Goal: Task Accomplishment & Management: Manage account settings

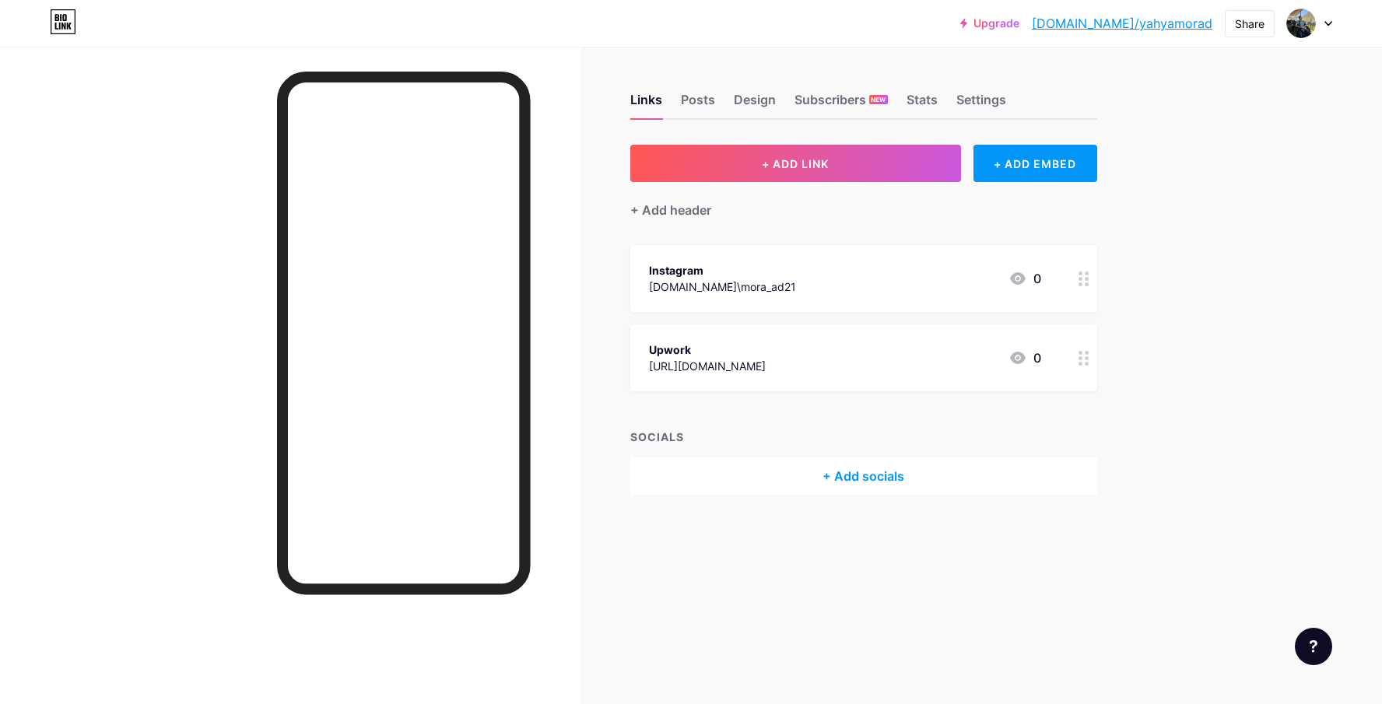
click at [857, 473] on div "+ Add socials" at bounding box center [863, 476] width 467 height 37
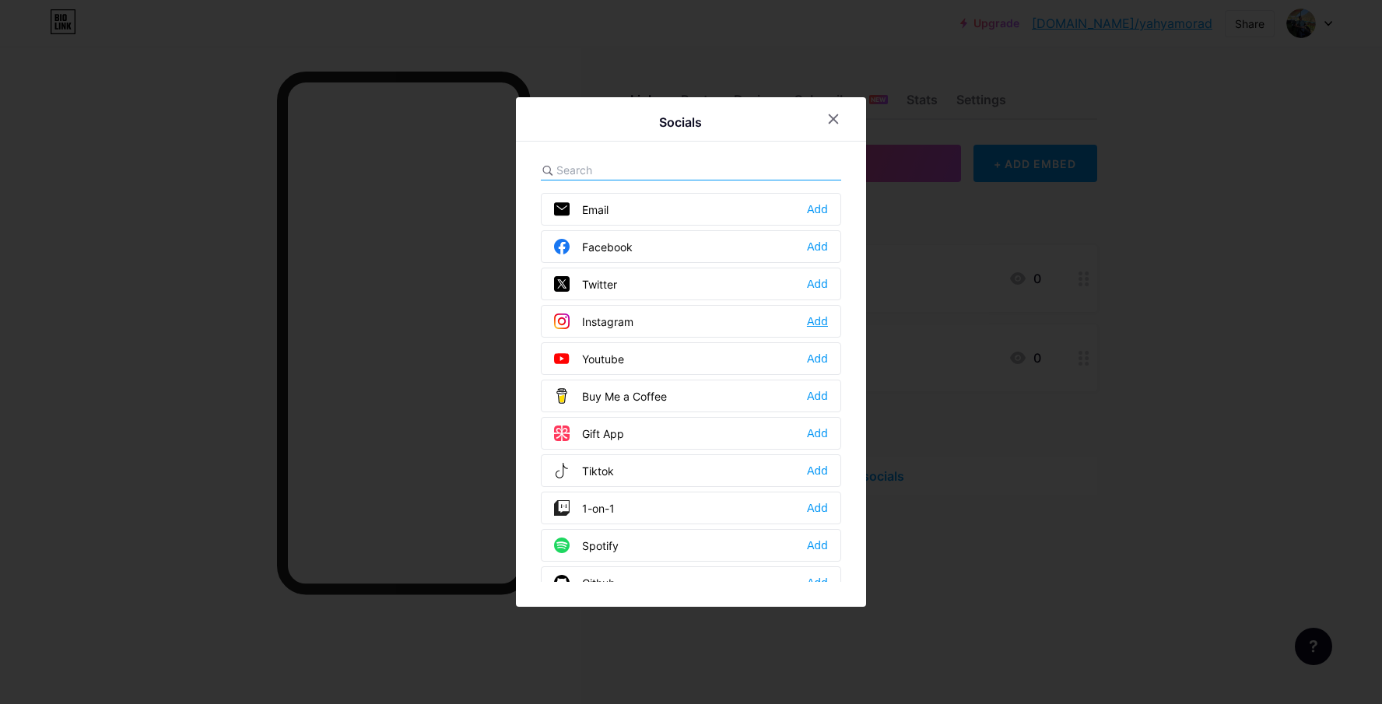
click at [811, 327] on div "Add" at bounding box center [817, 322] width 21 height 16
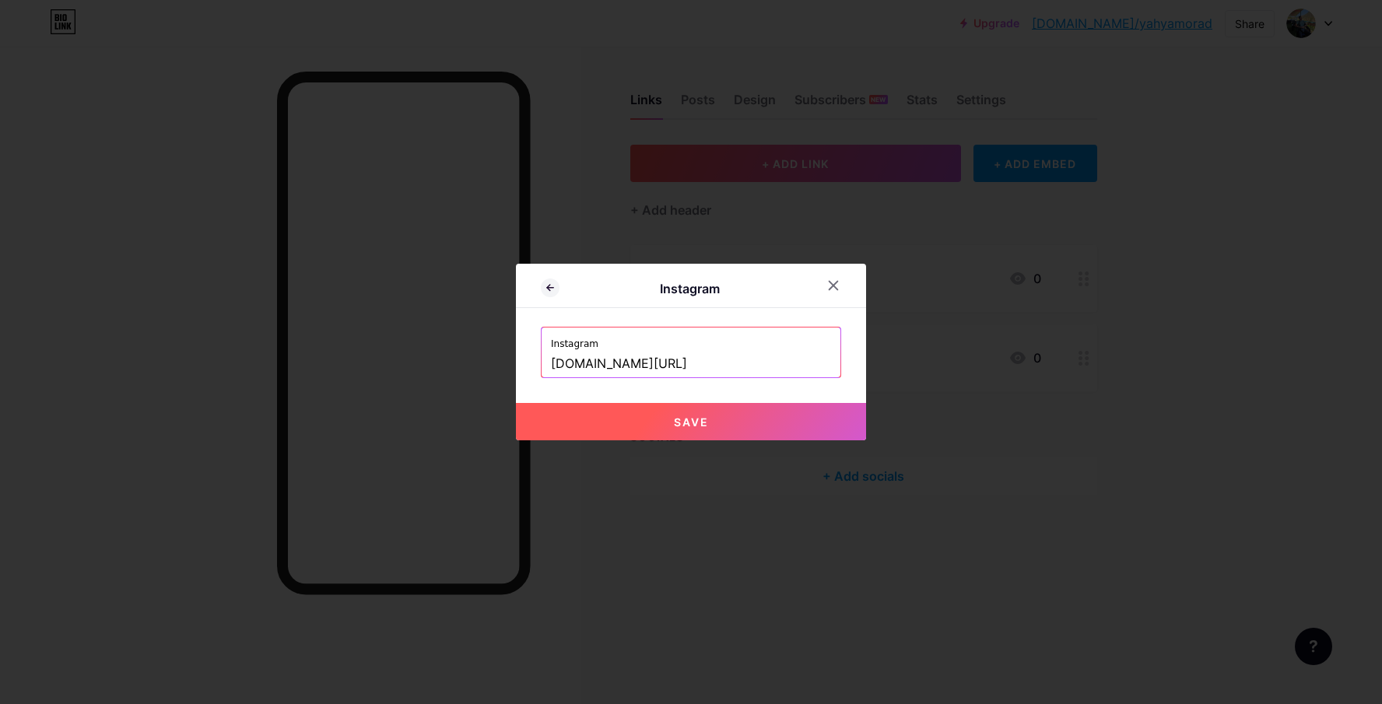
click at [724, 415] on button "Save" at bounding box center [691, 421] width 350 height 37
type input "[URL][DOMAIN_NAME][DOMAIN_NAME]"
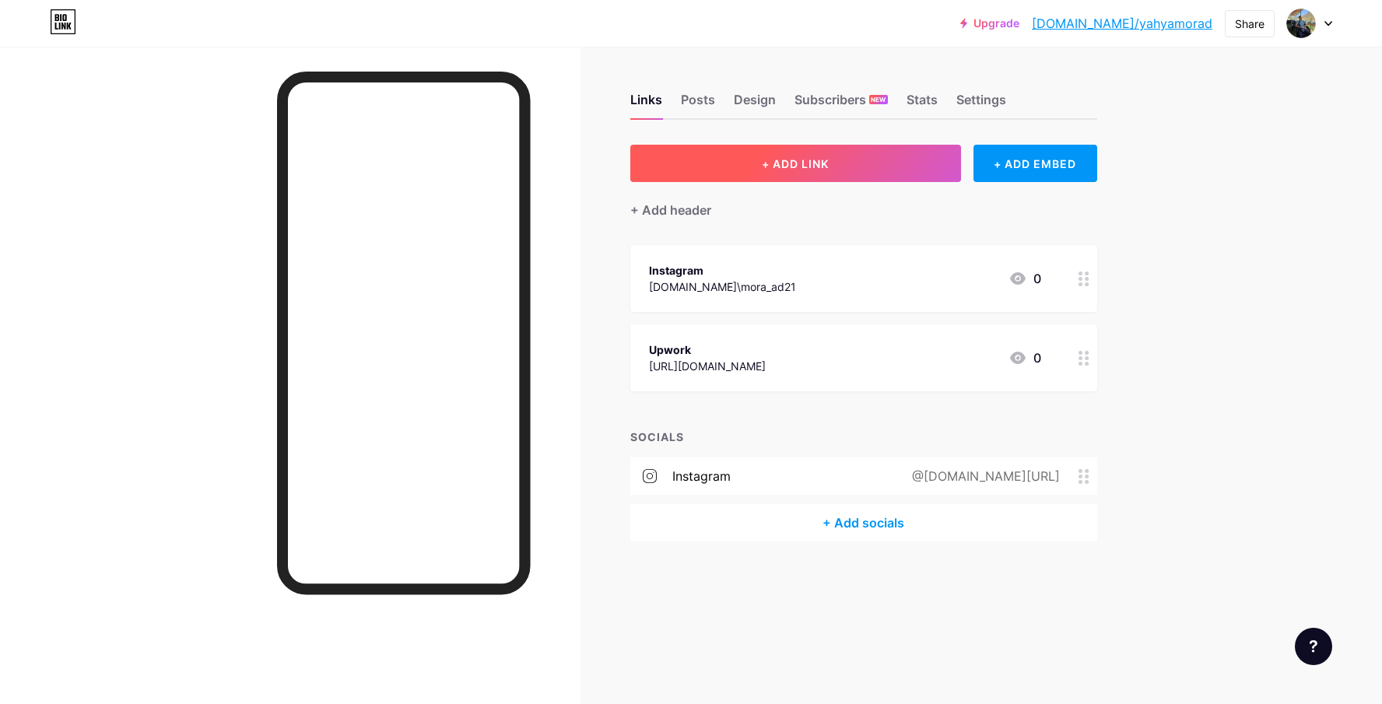
click at [774, 157] on span "+ ADD LINK" at bounding box center [795, 163] width 67 height 13
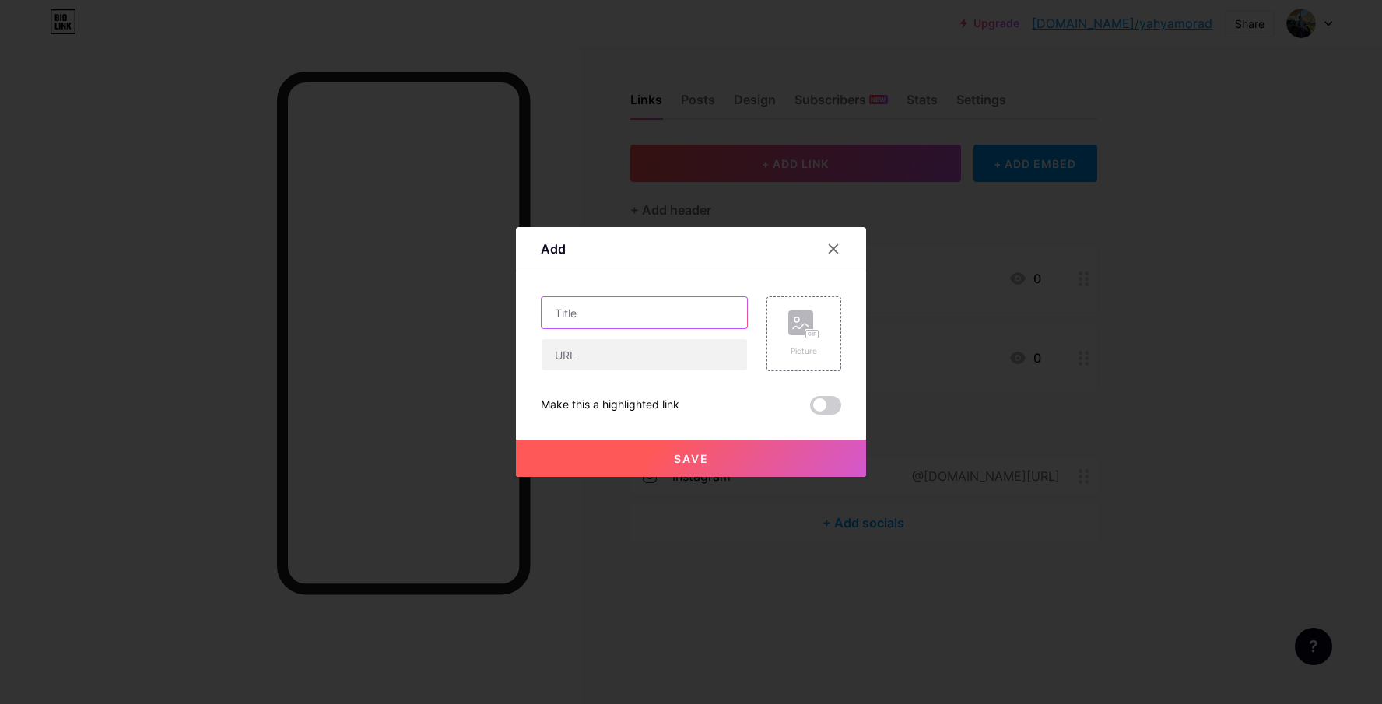
click at [640, 307] on input "text" at bounding box center [644, 312] width 205 height 31
click at [596, 360] on input "text" at bounding box center [644, 354] width 205 height 31
paste input "[URL][DOMAIN_NAME]"
type input "[URL][DOMAIN_NAME]"
click at [654, 310] on input "text" at bounding box center [644, 312] width 205 height 31
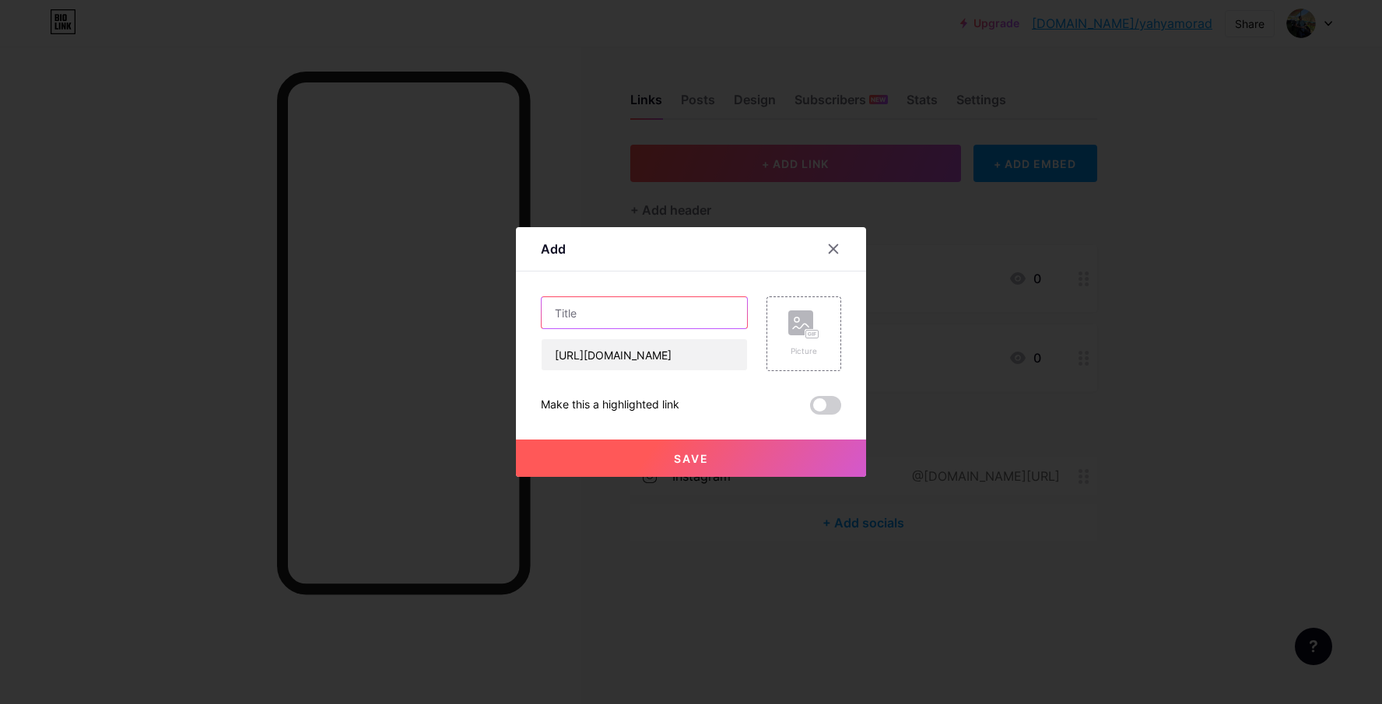
paste input "[PERSON_NAME]"
type input "[PERSON_NAME] | Profile | Fiver"
click at [796, 328] on rect at bounding box center [800, 322] width 25 height 25
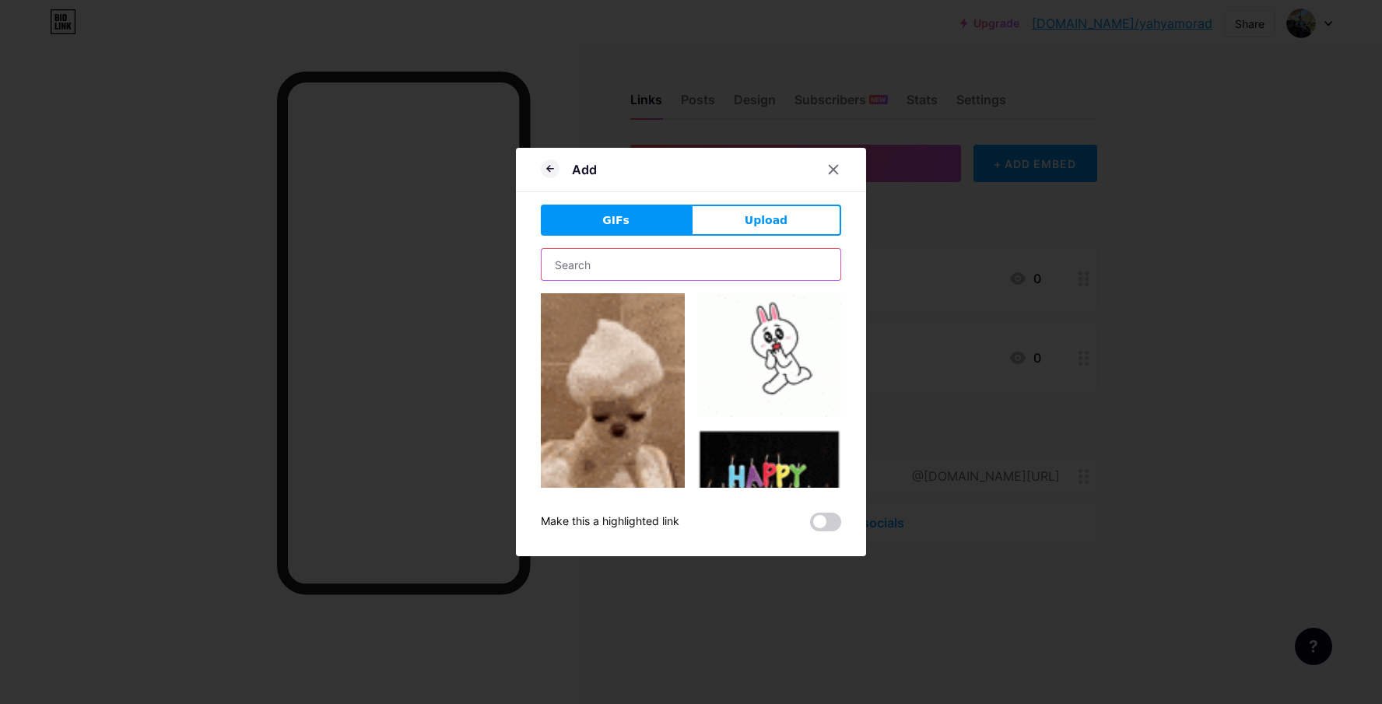
click at [668, 270] on input "text" at bounding box center [691, 264] width 299 height 31
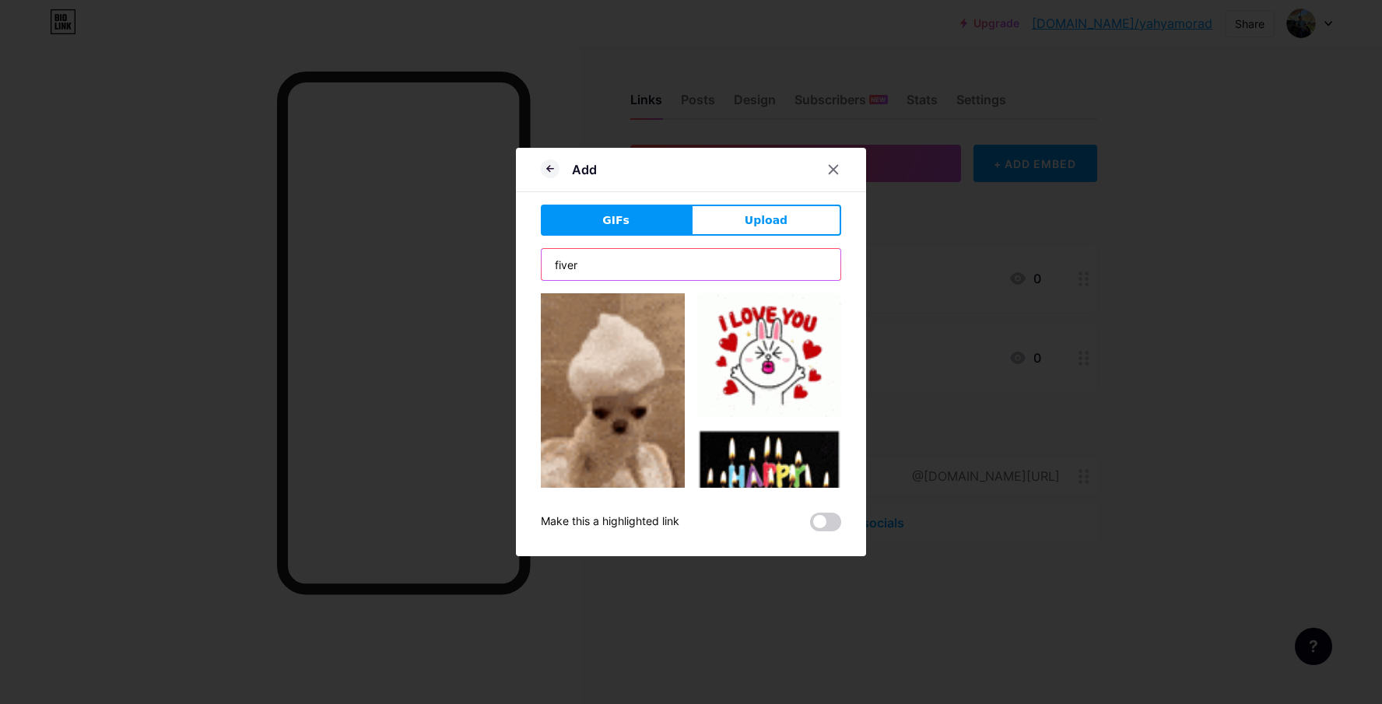
type input "fiver"
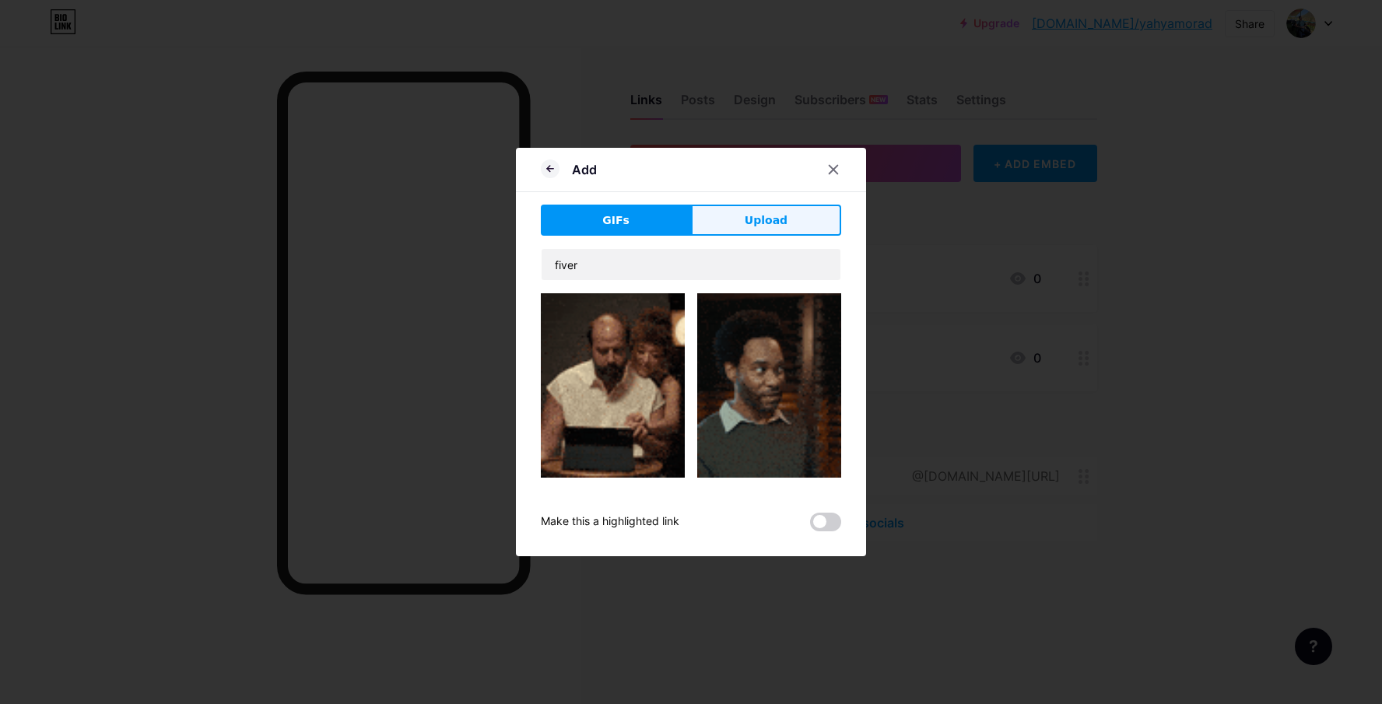
click at [741, 226] on button "Upload" at bounding box center [766, 220] width 150 height 31
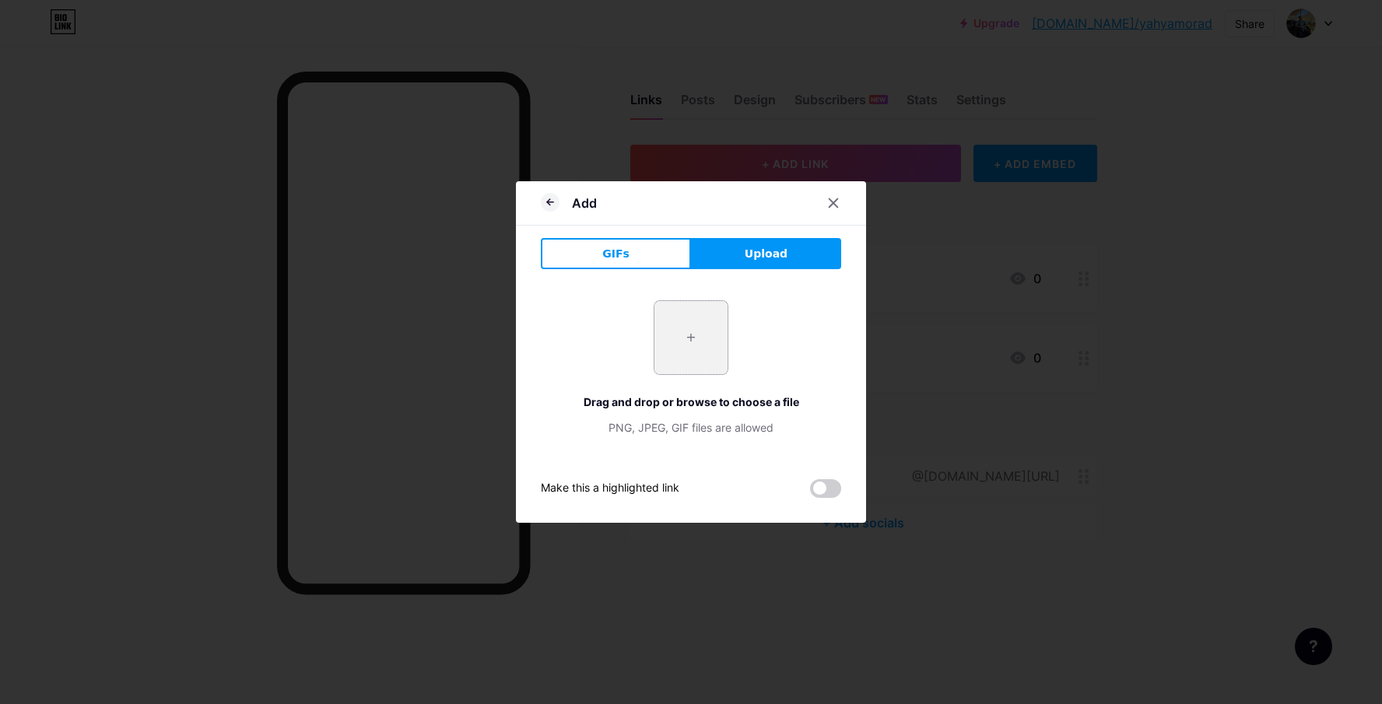
click at [681, 339] on input "file" at bounding box center [690, 337] width 73 height 73
type input "C:\fakepath\images.png"
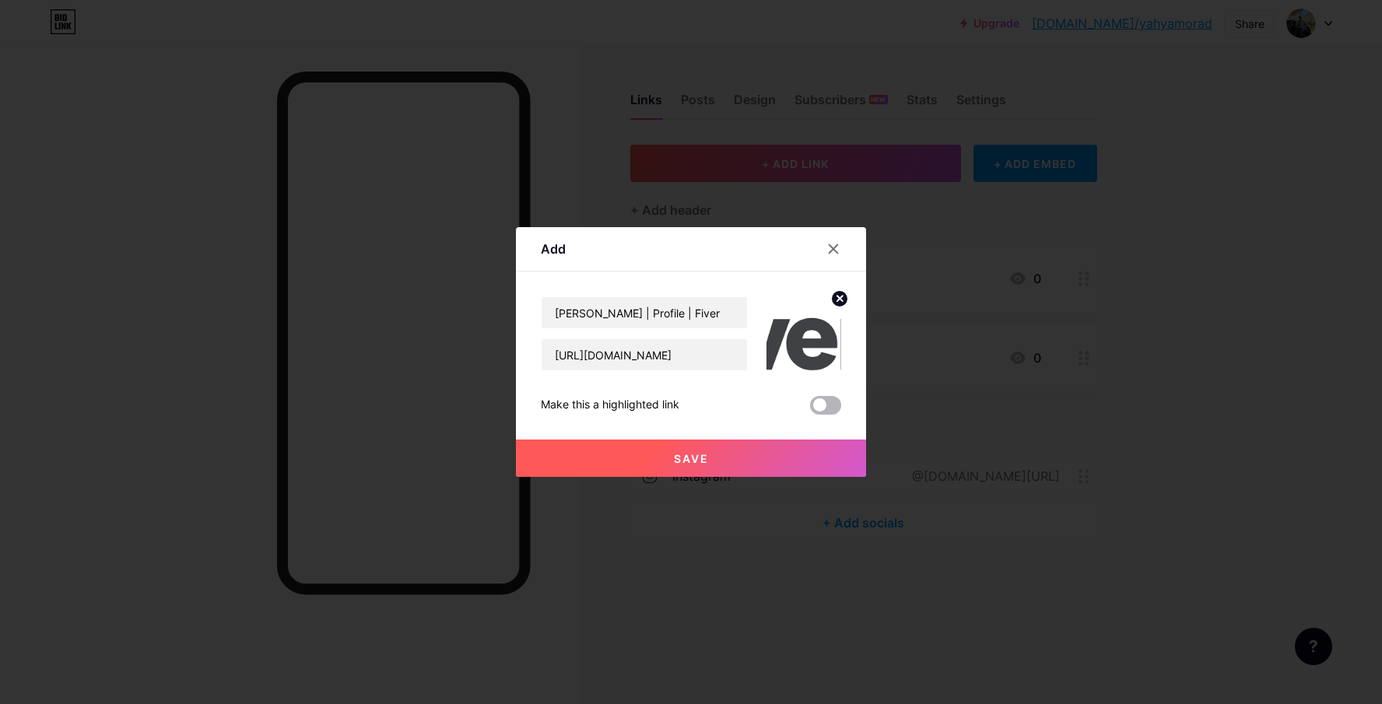
click at [821, 406] on span at bounding box center [825, 405] width 31 height 19
click at [810, 409] on input "checkbox" at bounding box center [810, 409] width 0 height 0
click at [821, 406] on span at bounding box center [825, 405] width 31 height 19
click at [810, 409] on input "checkbox" at bounding box center [810, 409] width 0 height 0
click at [810, 471] on button "Save" at bounding box center [691, 458] width 350 height 37
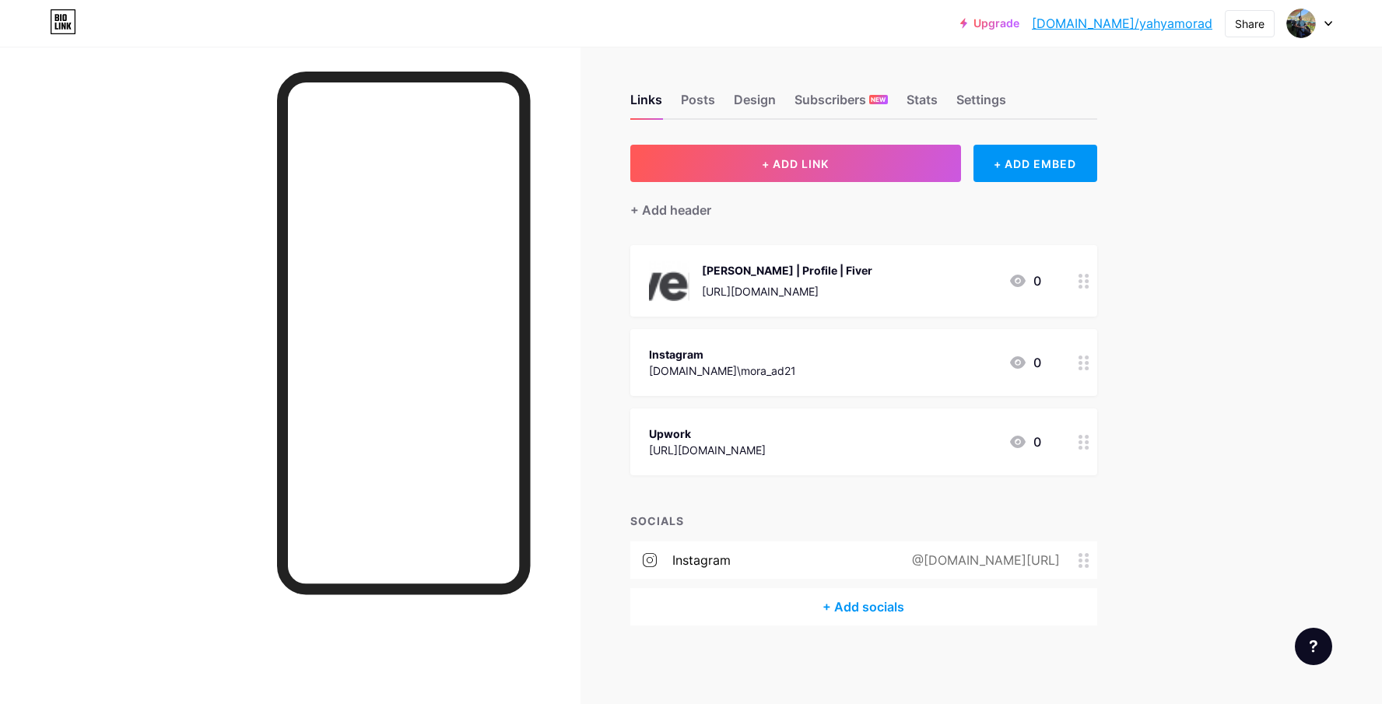
click at [1071, 275] on div at bounding box center [1084, 281] width 26 height 72
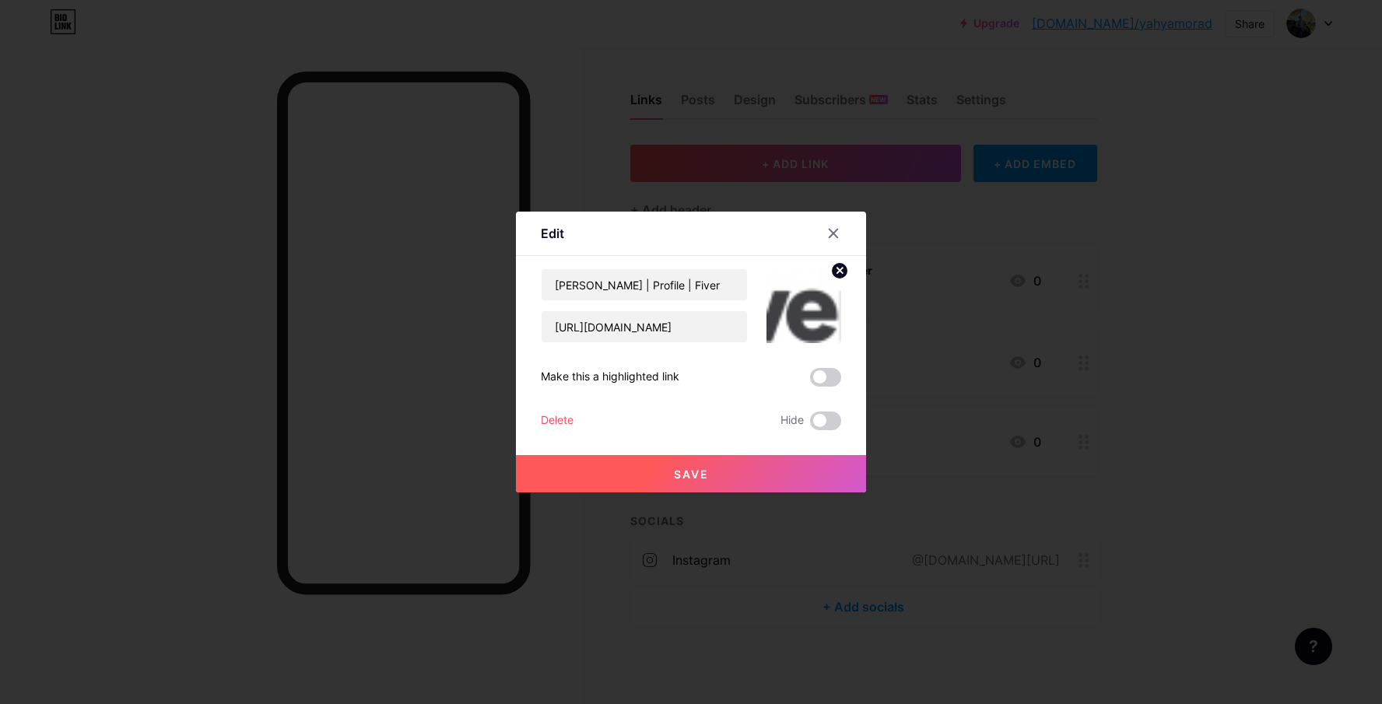
click at [826, 325] on img at bounding box center [803, 305] width 75 height 75
click at [843, 269] on circle at bounding box center [839, 270] width 17 height 17
click at [816, 310] on rect at bounding box center [812, 307] width 12 height 8
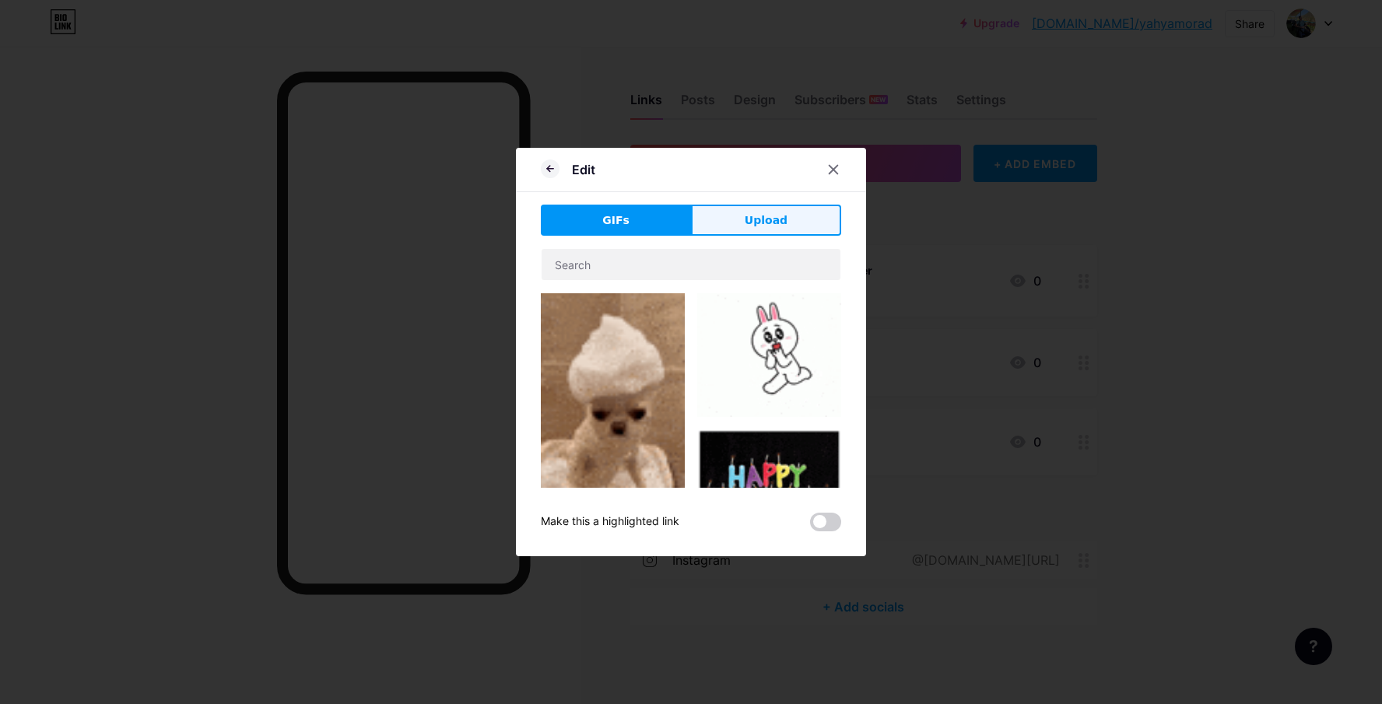
click at [750, 211] on button "Upload" at bounding box center [766, 220] width 150 height 31
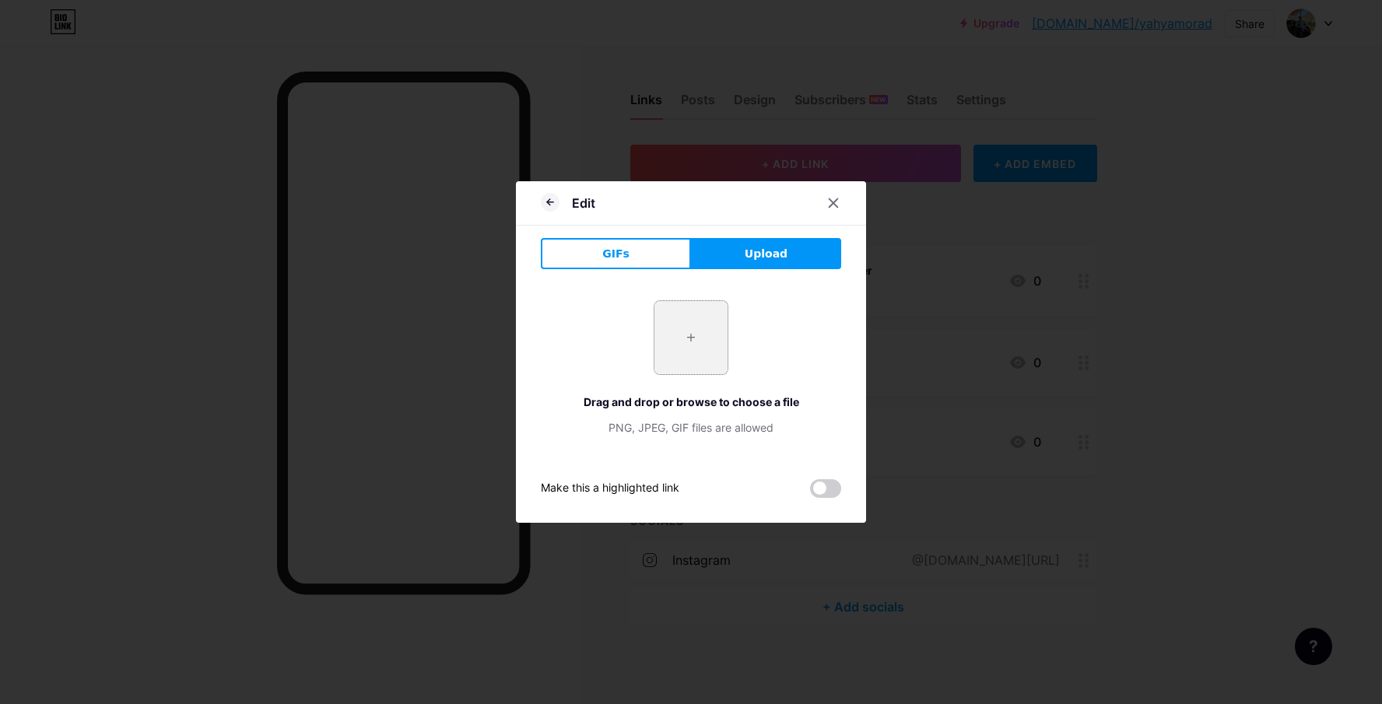
click at [670, 340] on input "file" at bounding box center [690, 337] width 73 height 73
type input "C:\fakepath\Fiverr-Logo.png"
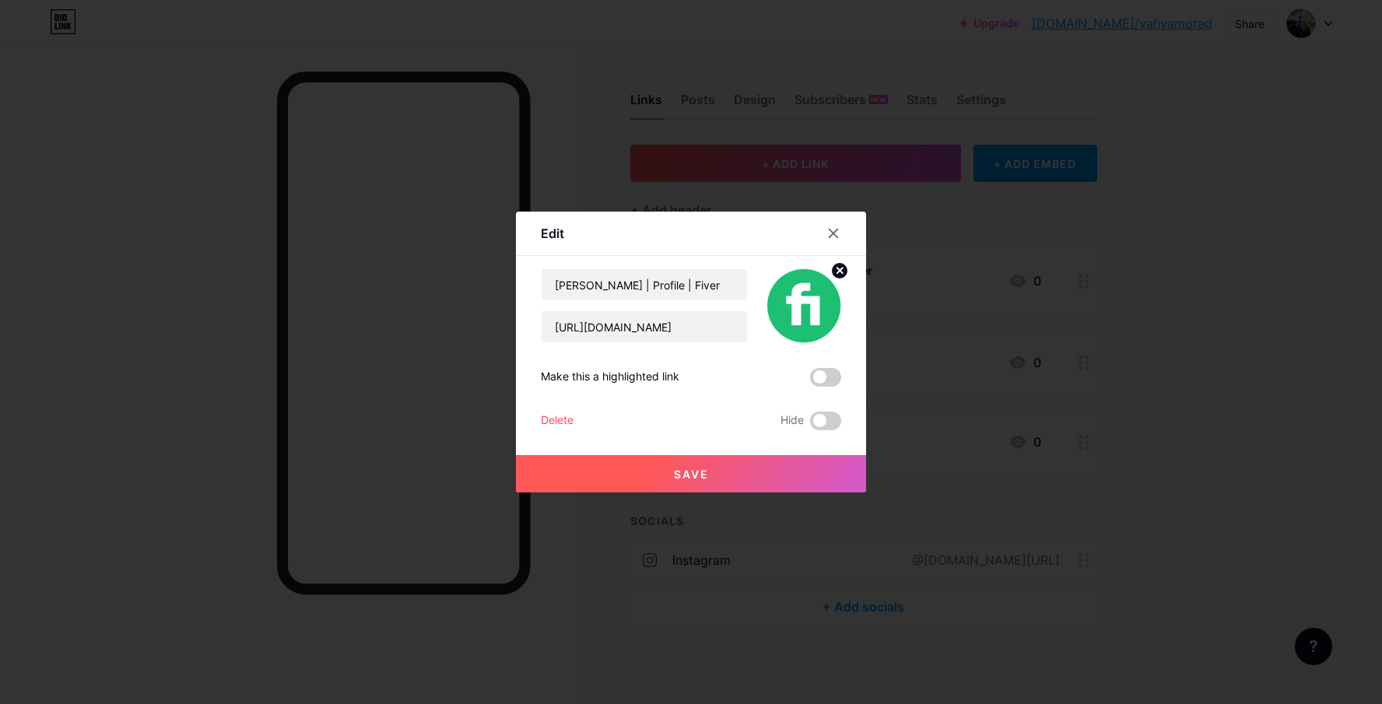
click at [738, 475] on button "Save" at bounding box center [691, 473] width 350 height 37
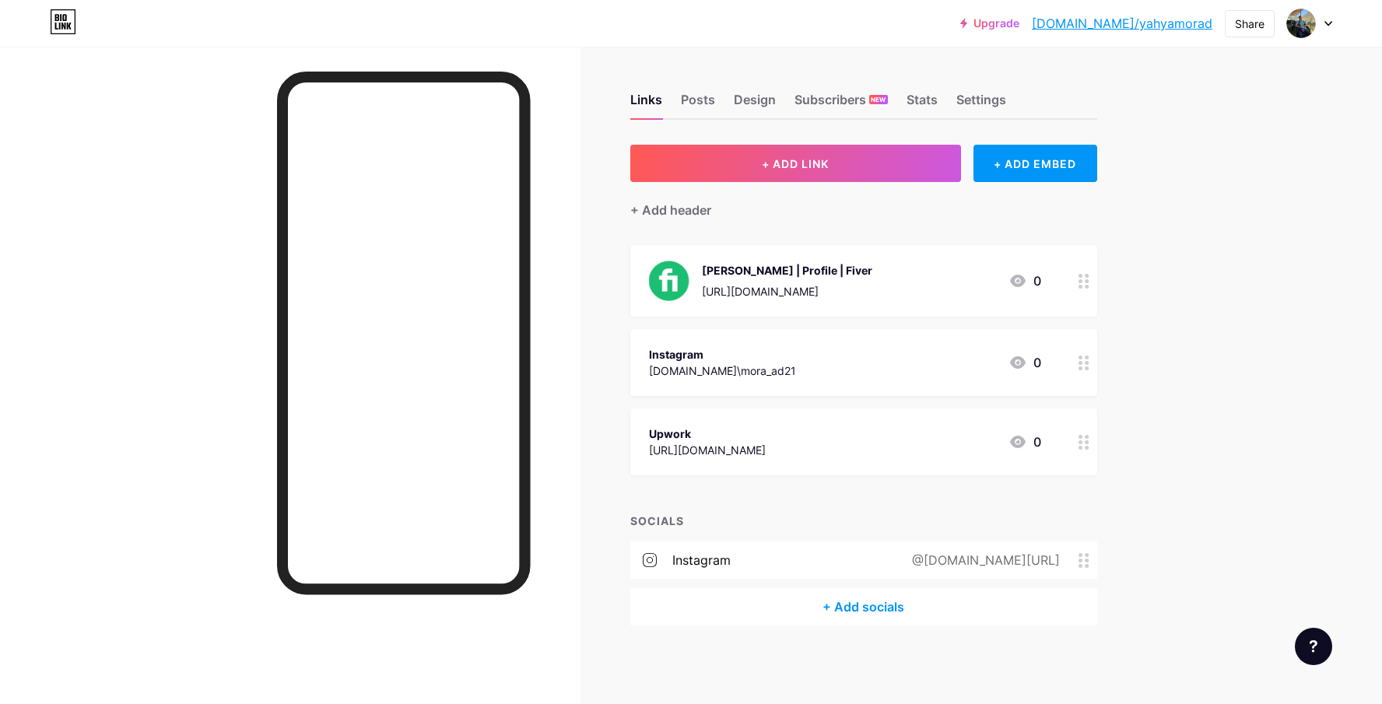
click at [1071, 366] on div at bounding box center [1084, 362] width 26 height 67
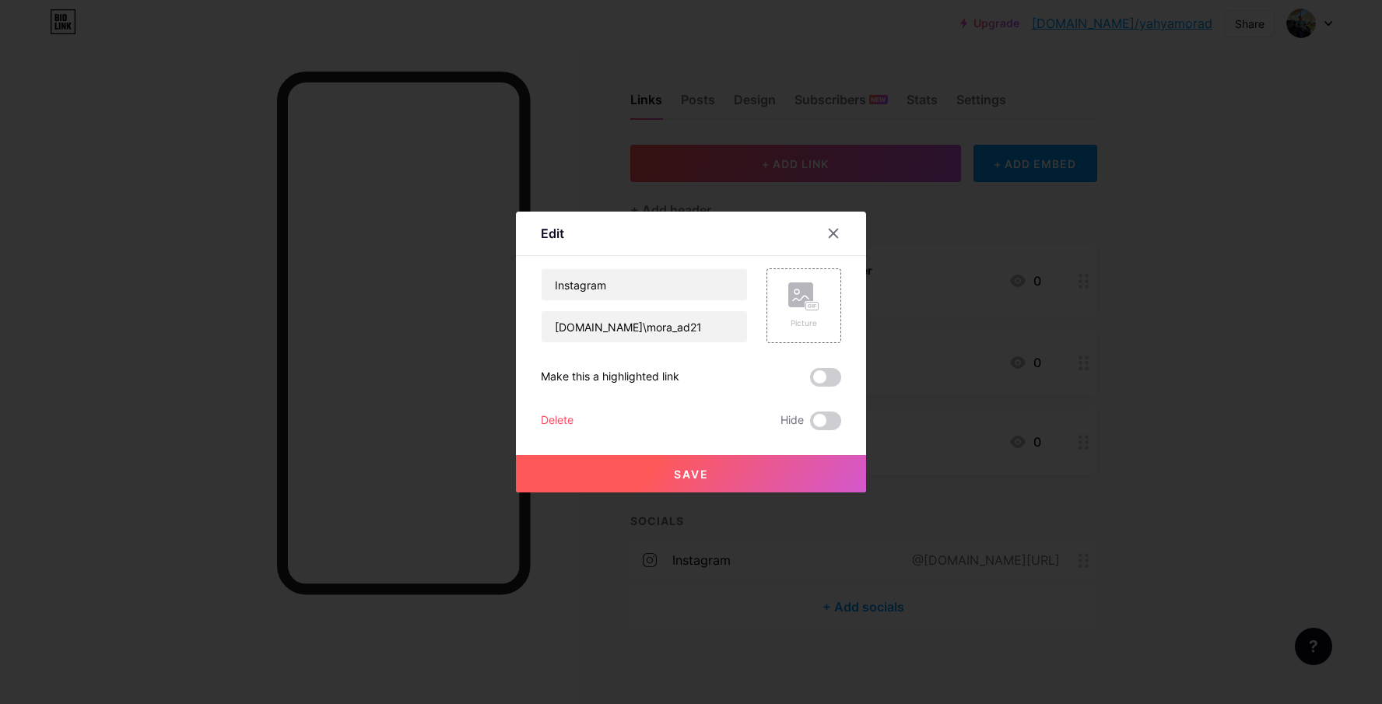
click at [559, 424] on div "Delete" at bounding box center [557, 421] width 33 height 19
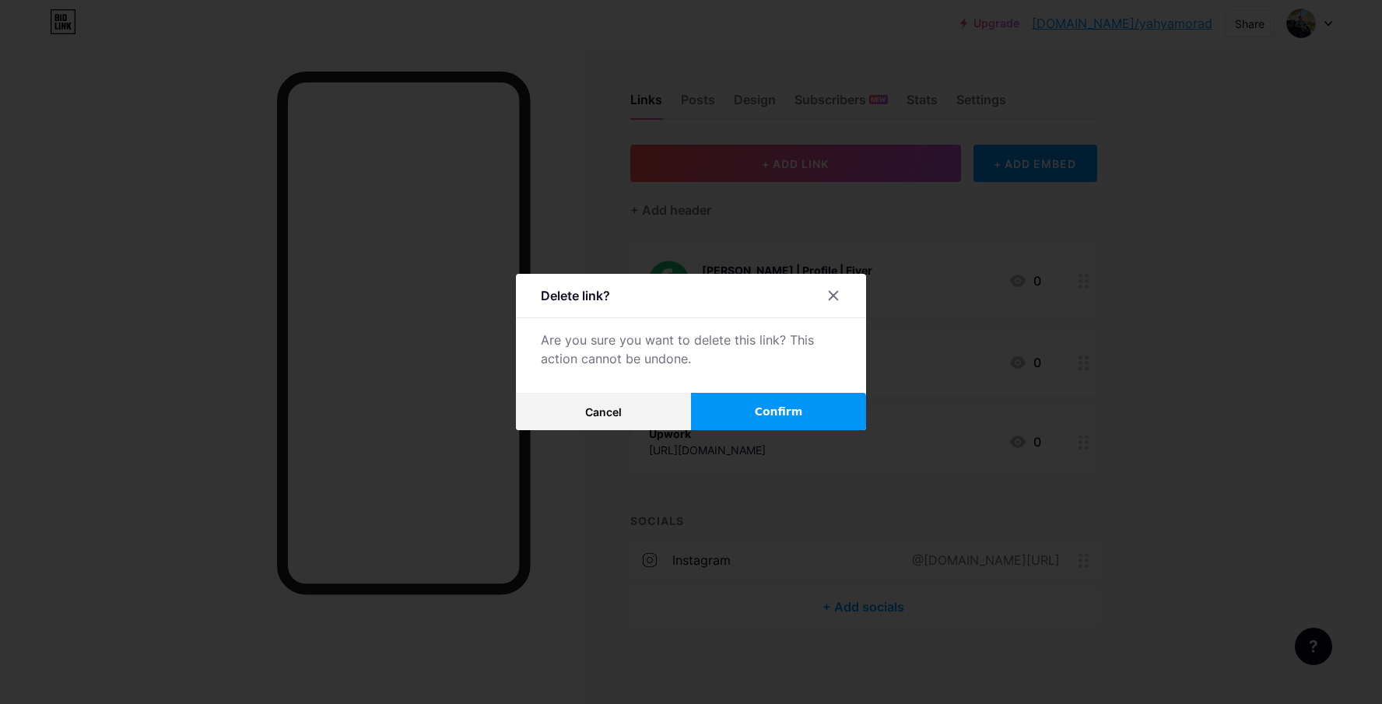
click at [758, 402] on button "Confirm" at bounding box center [778, 411] width 175 height 37
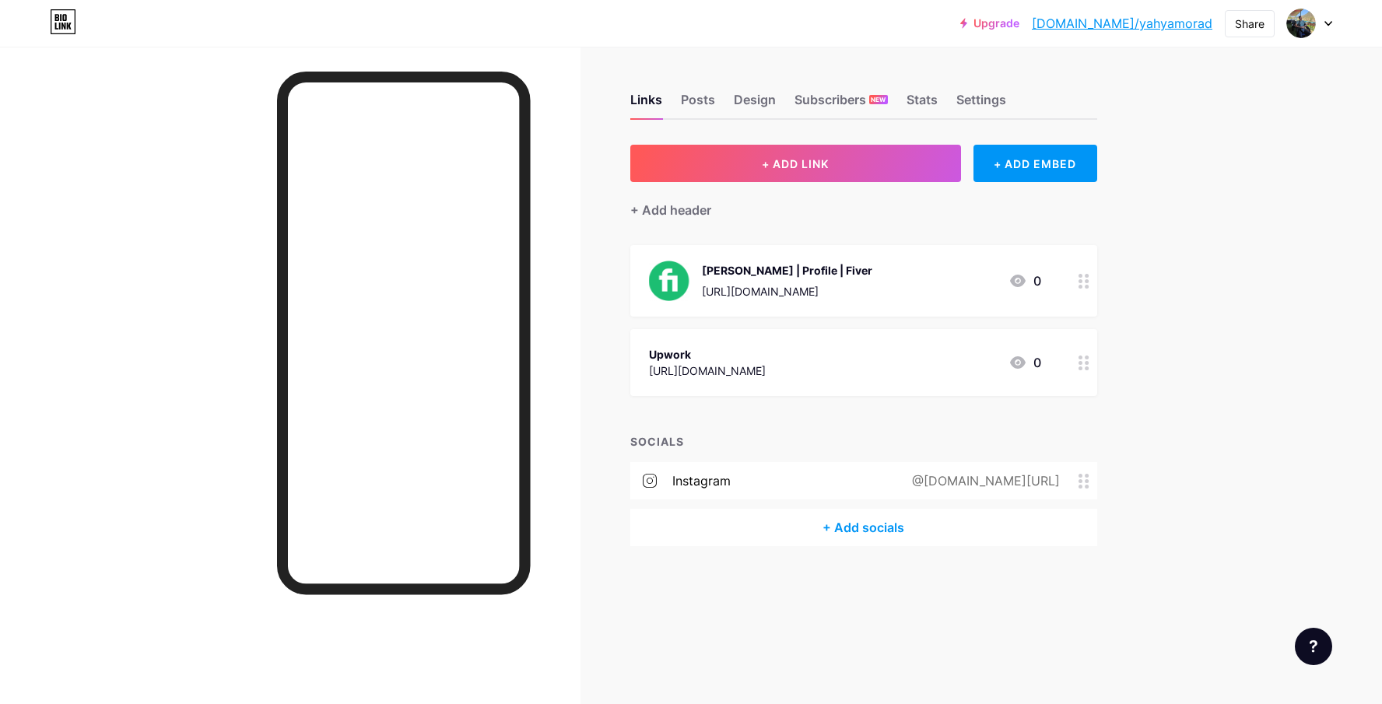
click at [766, 370] on div "[URL][DOMAIN_NAME]" at bounding box center [707, 371] width 117 height 16
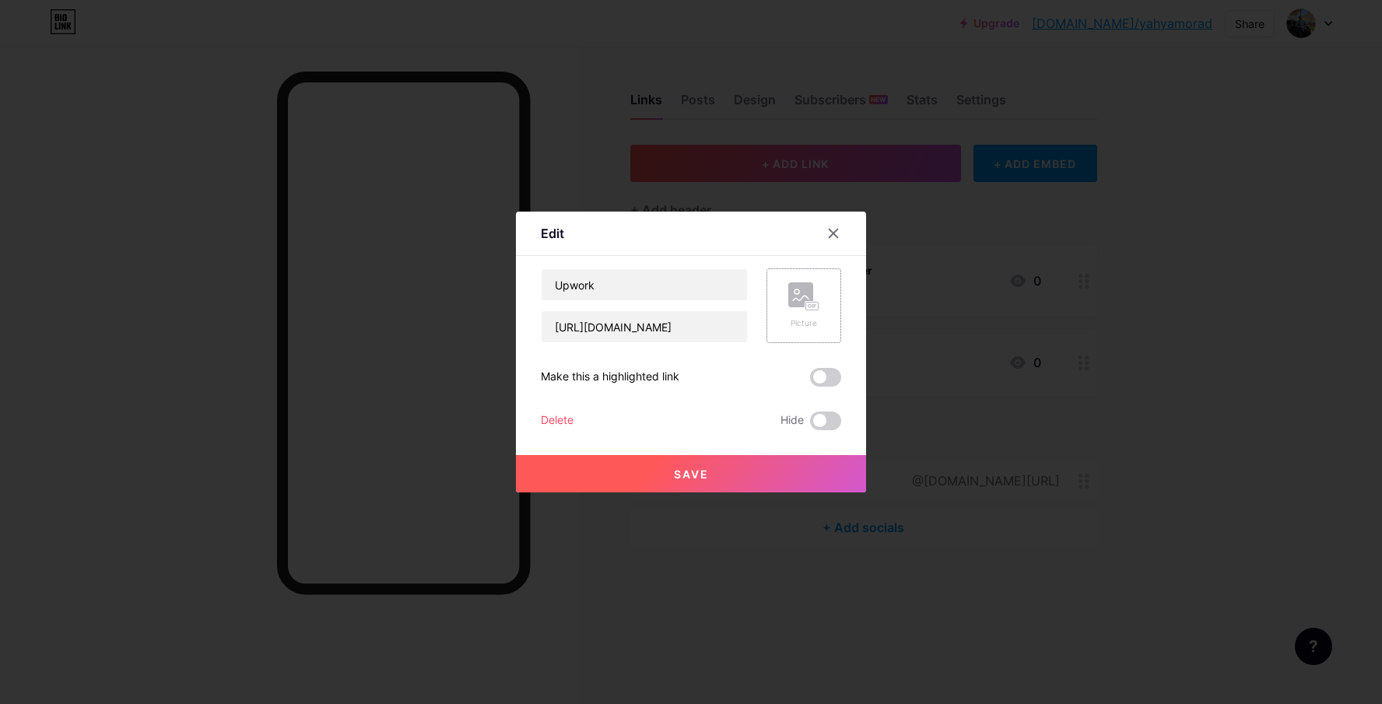
click at [805, 325] on div "Picture" at bounding box center [803, 323] width 31 height 12
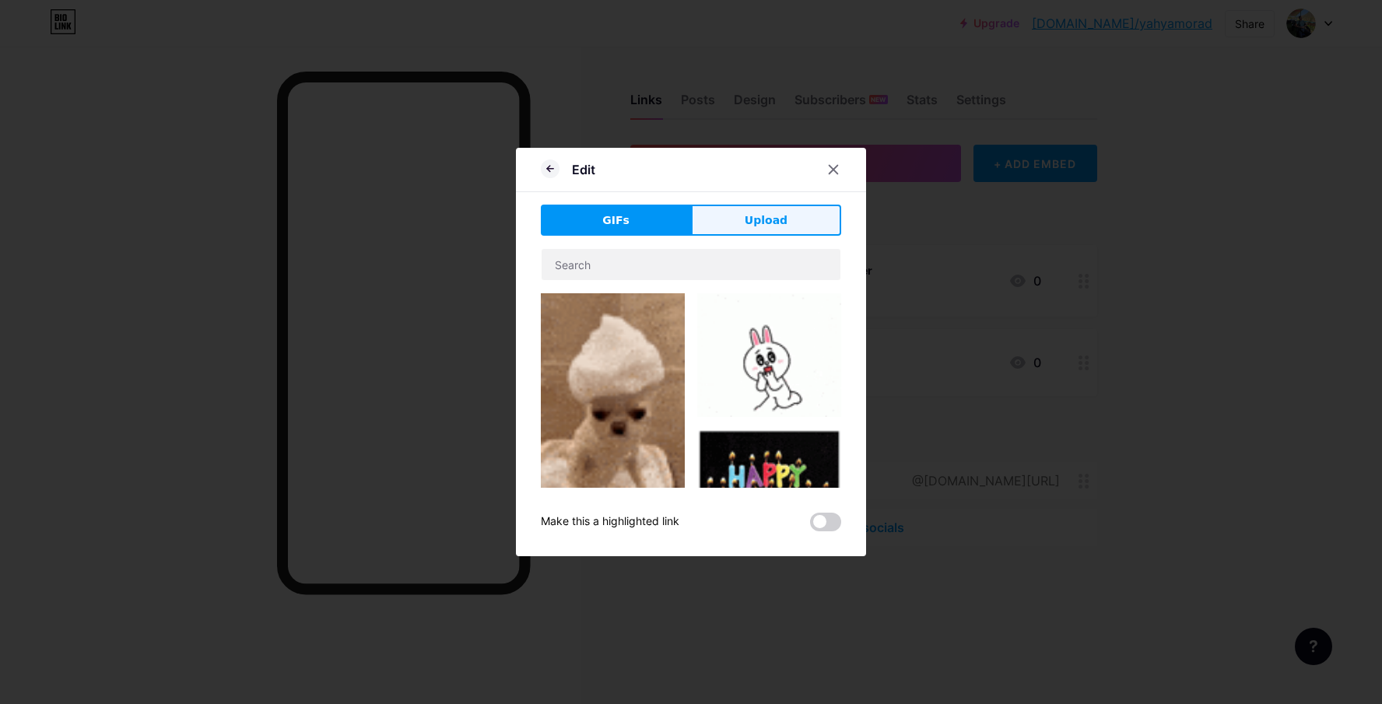
click at [759, 211] on button "Upload" at bounding box center [766, 220] width 150 height 31
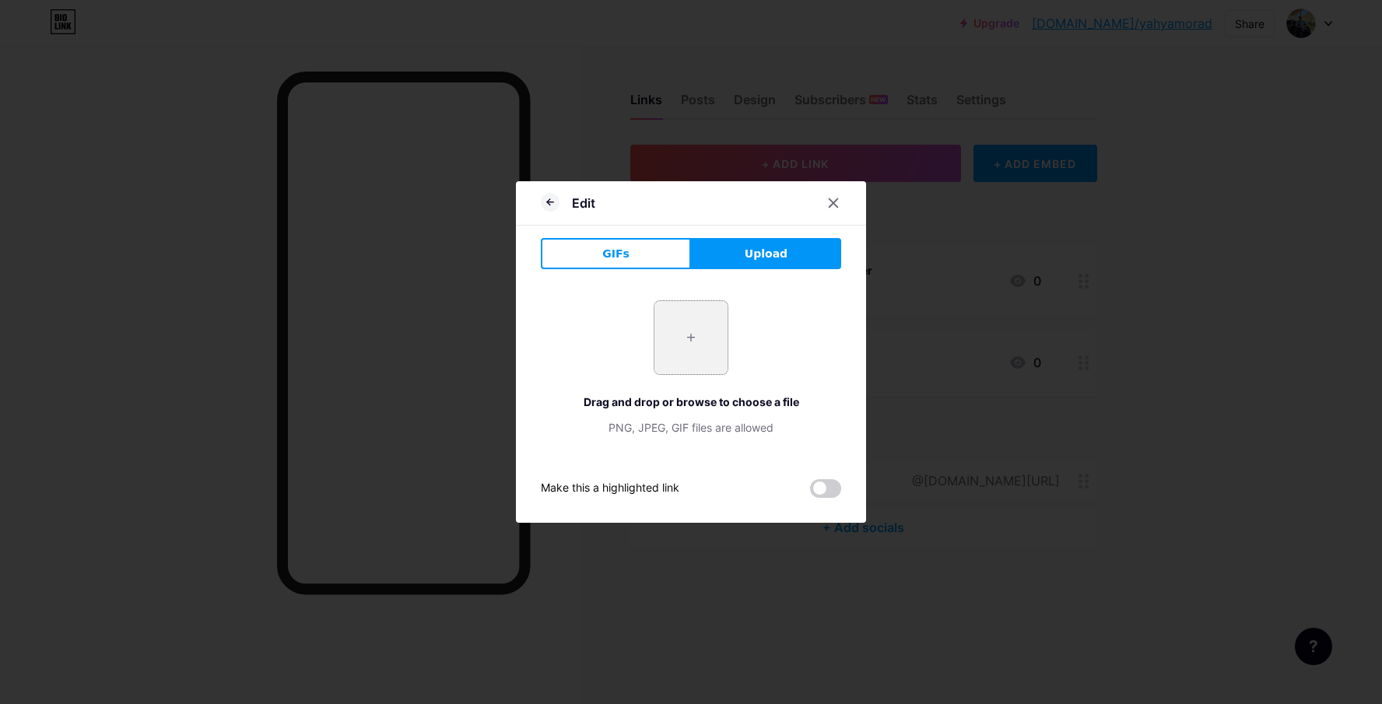
click at [678, 328] on input "file" at bounding box center [690, 337] width 73 height 73
type input "C:\fakepath\upwork-roundedsquare-1.svg"
click at [703, 349] on input "file" at bounding box center [690, 337] width 73 height 73
click at [834, 210] on div at bounding box center [833, 203] width 28 height 28
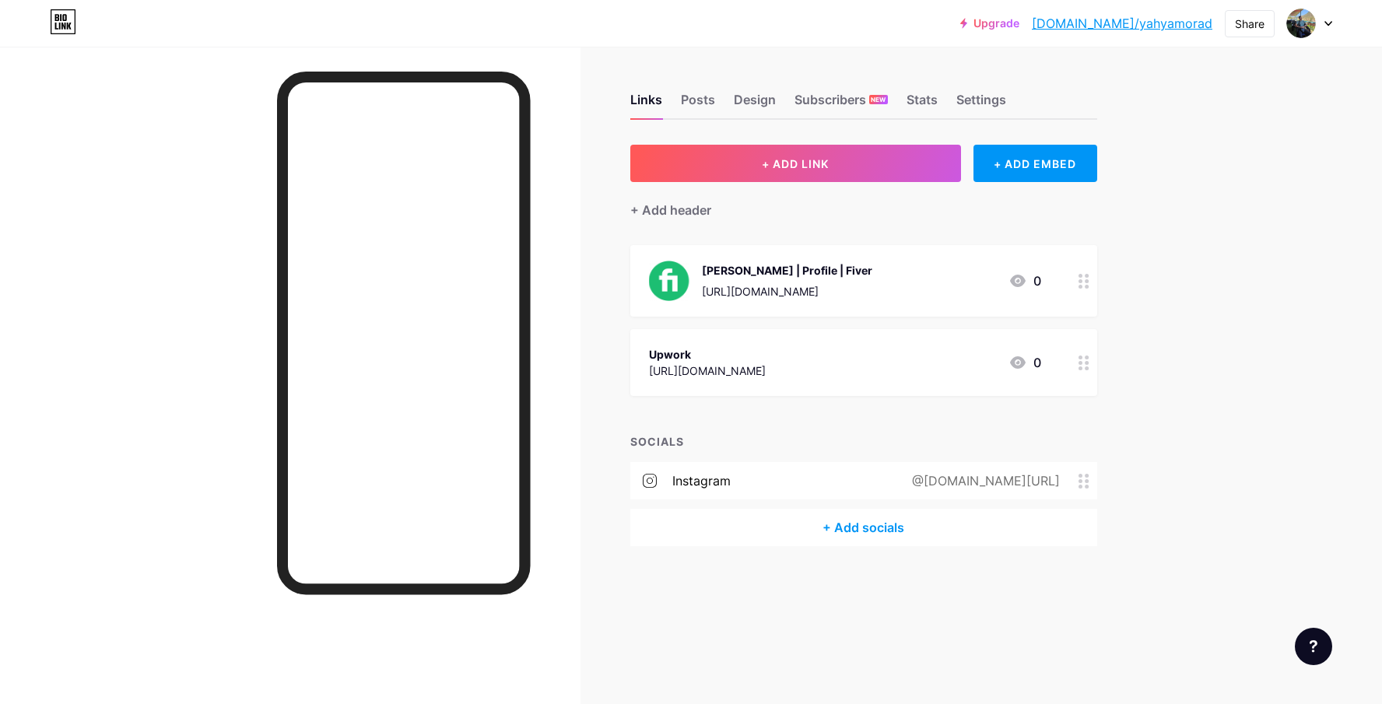
click at [766, 368] on div "[URL][DOMAIN_NAME]" at bounding box center [707, 371] width 117 height 16
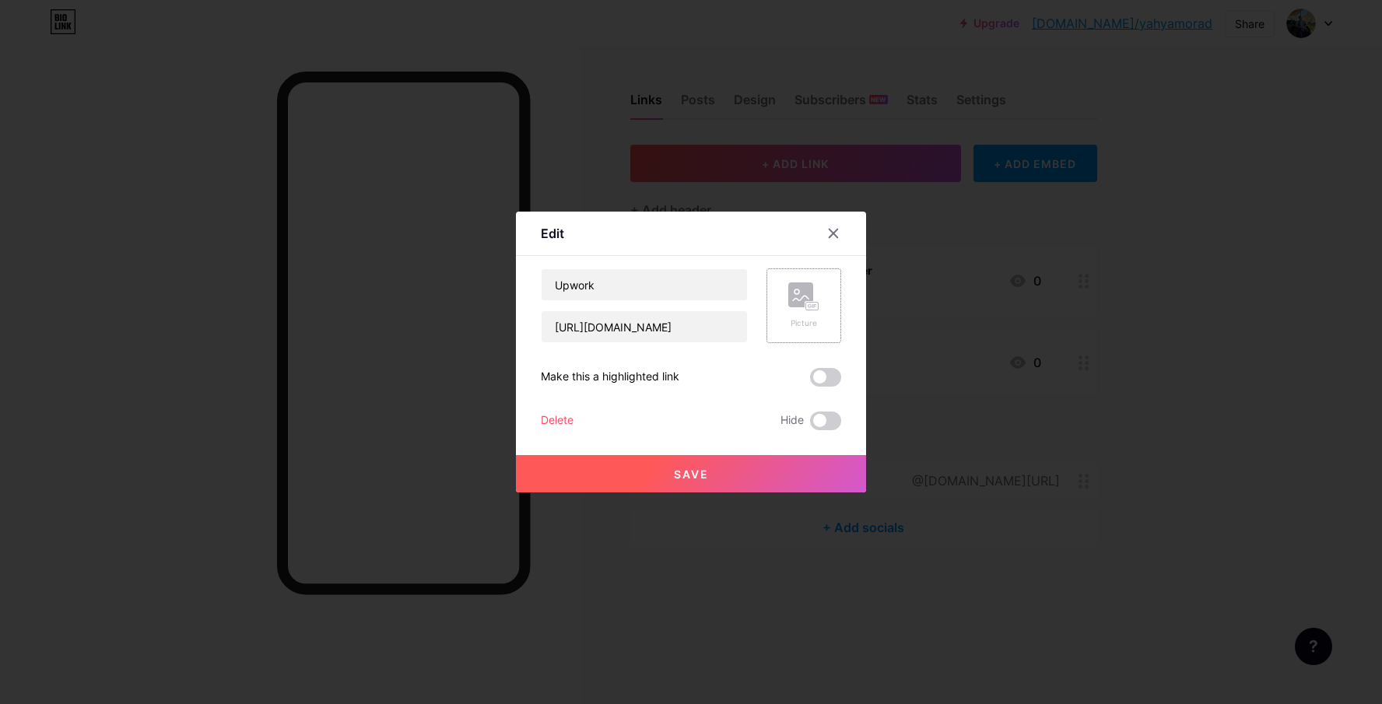
click at [805, 297] on rect at bounding box center [800, 294] width 25 height 25
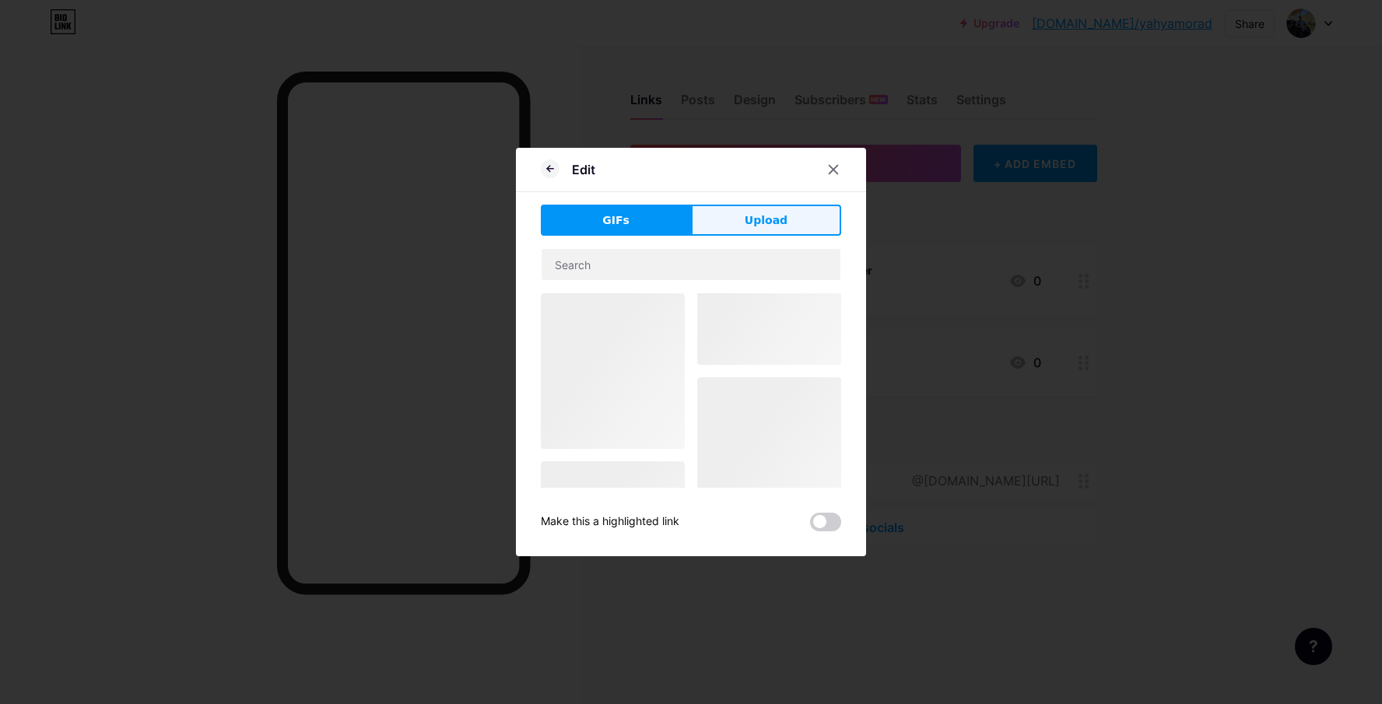
click at [781, 230] on button "Upload" at bounding box center [766, 220] width 150 height 31
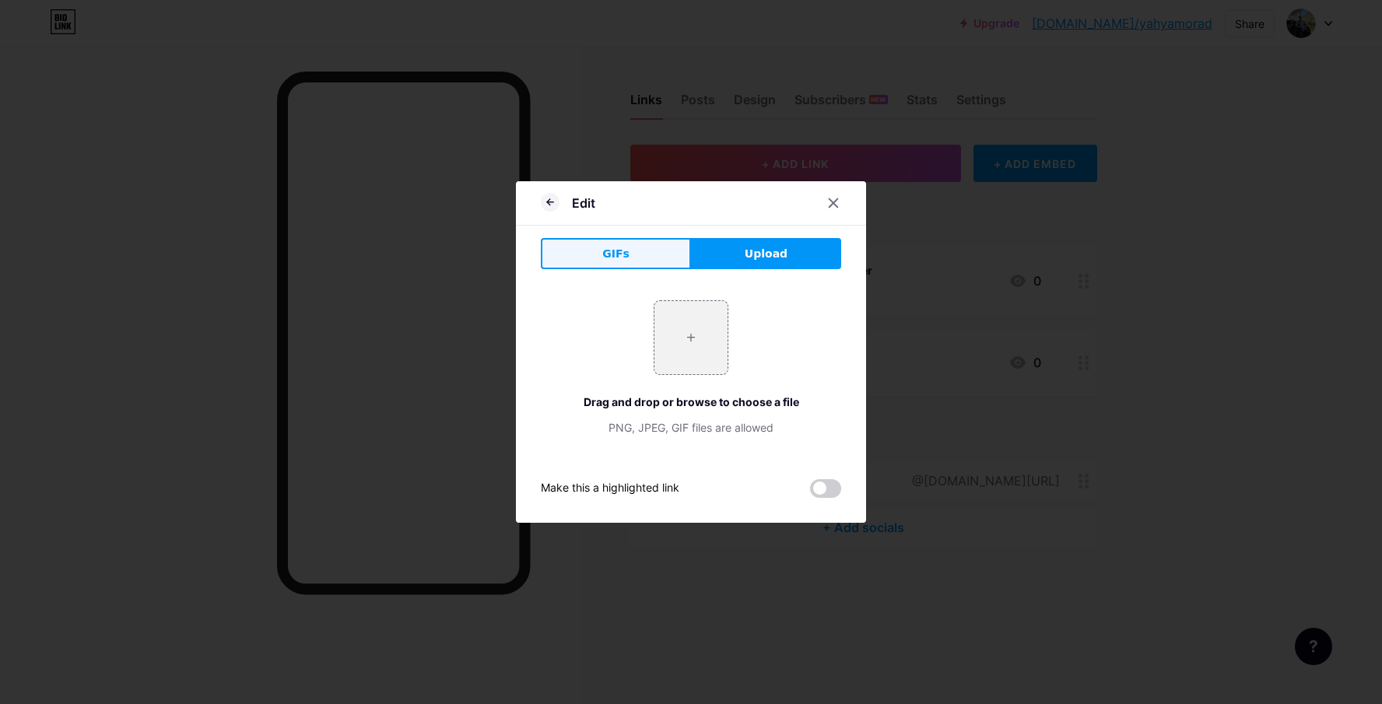
click at [636, 254] on button "GIFs" at bounding box center [616, 253] width 150 height 31
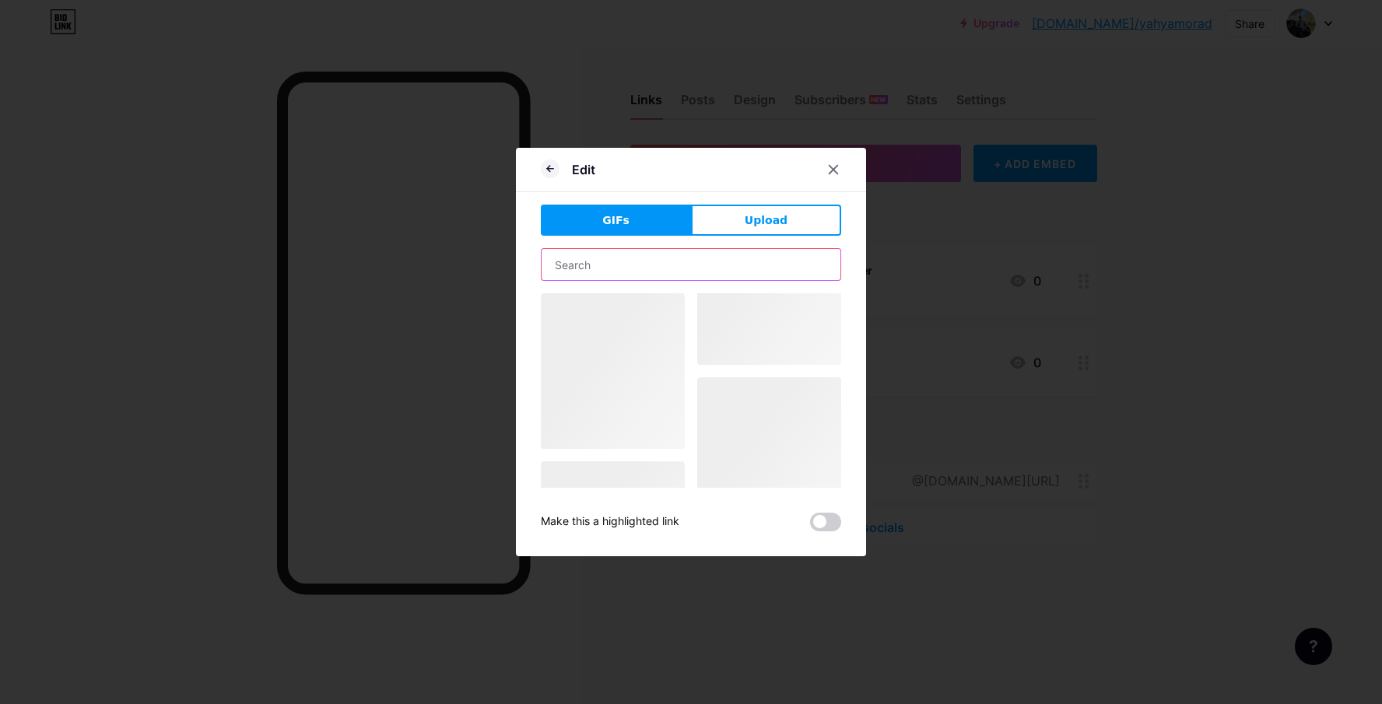
click at [692, 268] on input "text" at bounding box center [691, 264] width 299 height 31
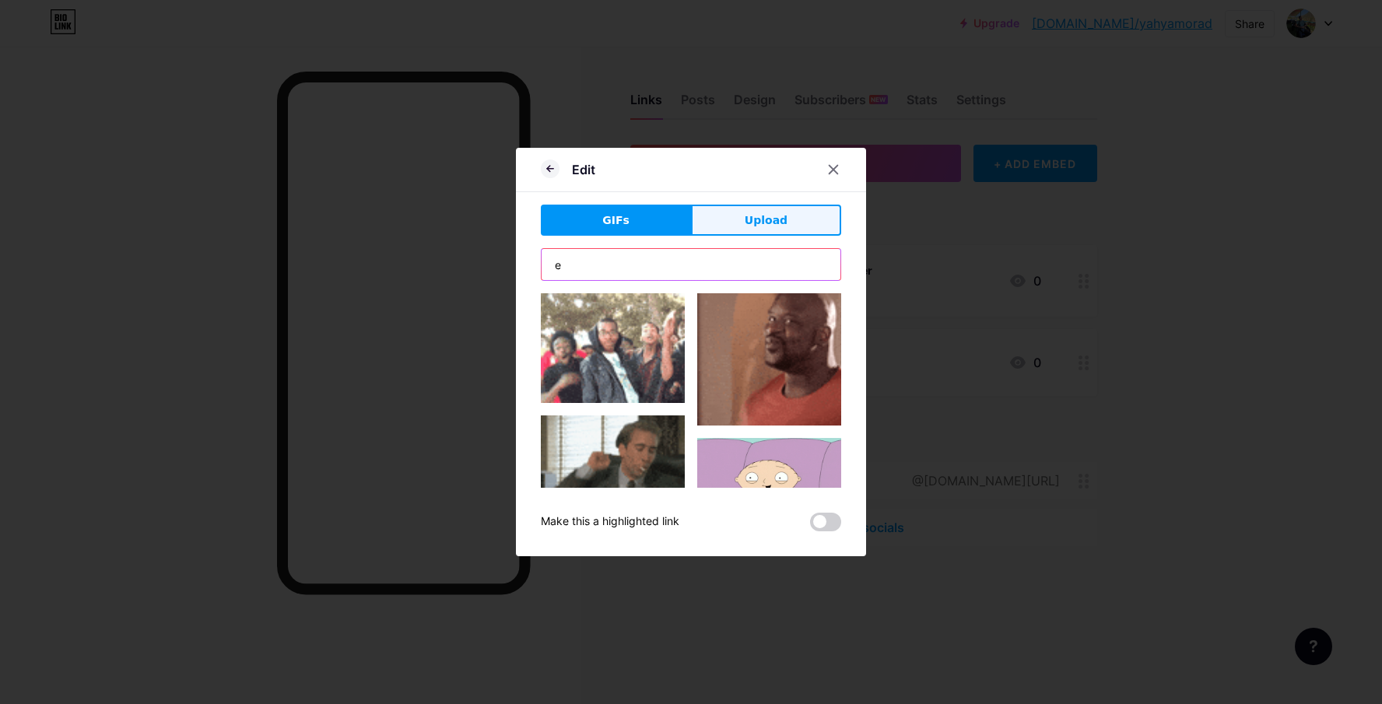
type input "er"
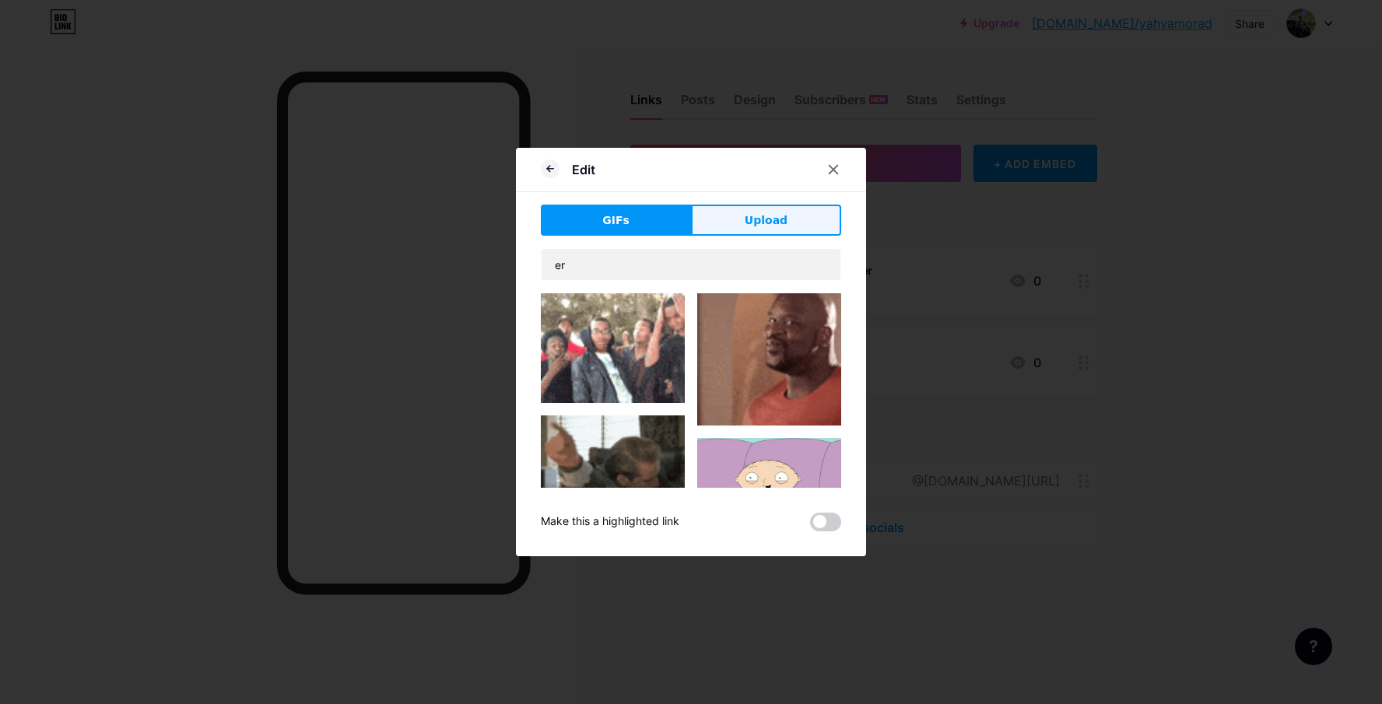
click at [759, 218] on span "Upload" at bounding box center [766, 220] width 43 height 16
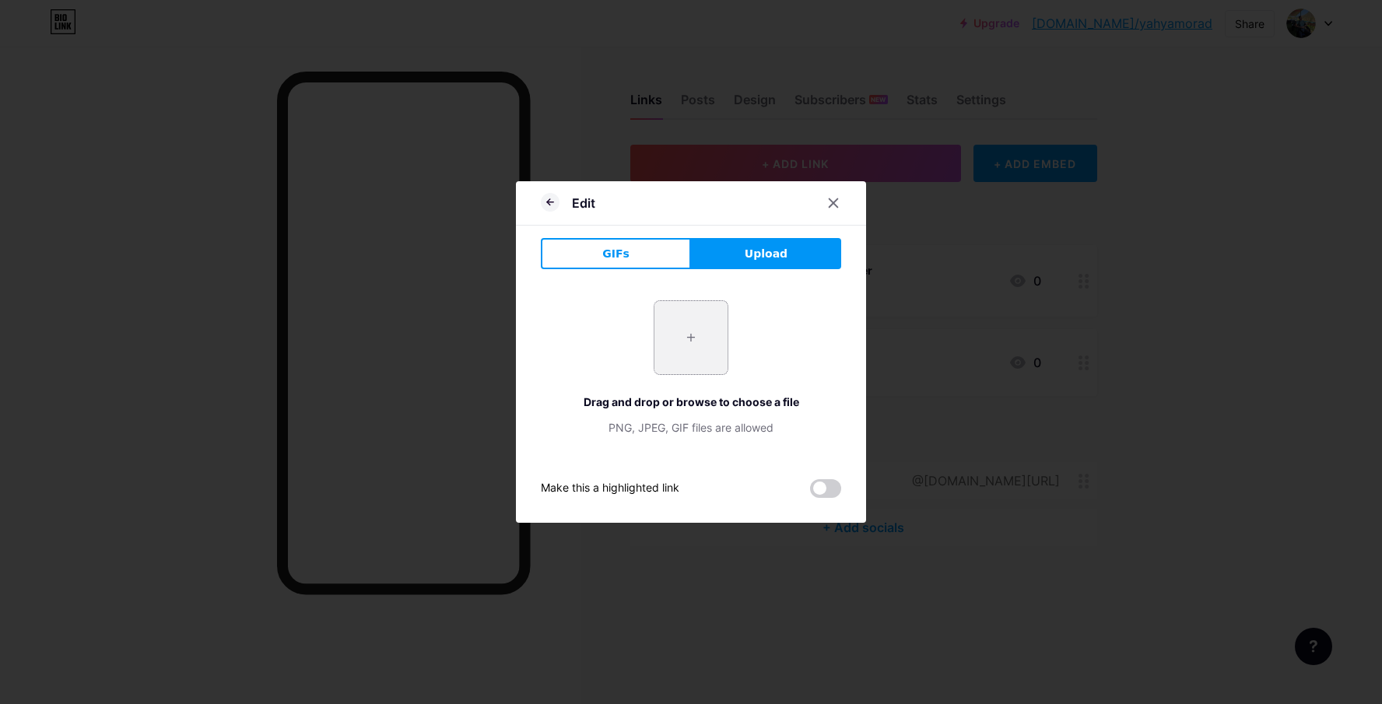
click at [706, 351] on input "file" at bounding box center [690, 337] width 73 height 73
type input "C:\fakepath\upwork-roundedsquare-1.svg"
click at [840, 210] on div at bounding box center [833, 203] width 28 height 28
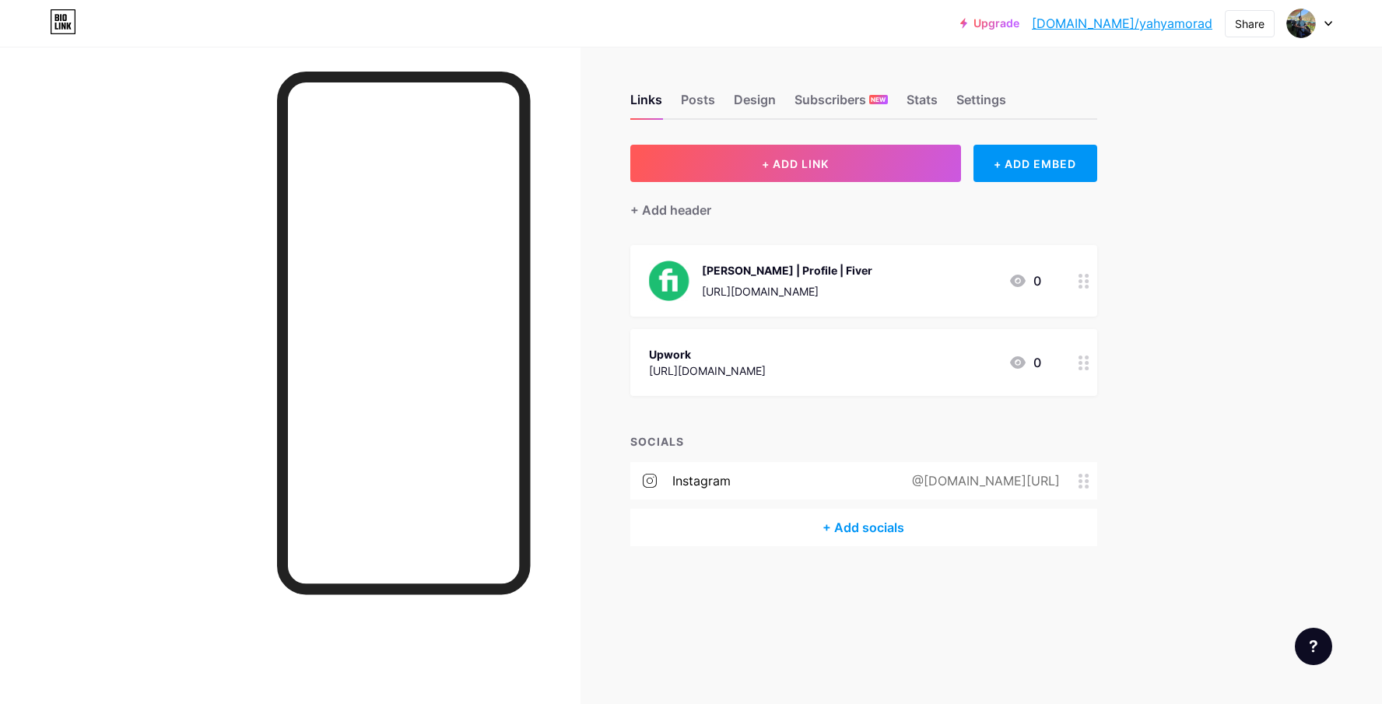
click at [766, 356] on div "Upwork" at bounding box center [707, 354] width 117 height 16
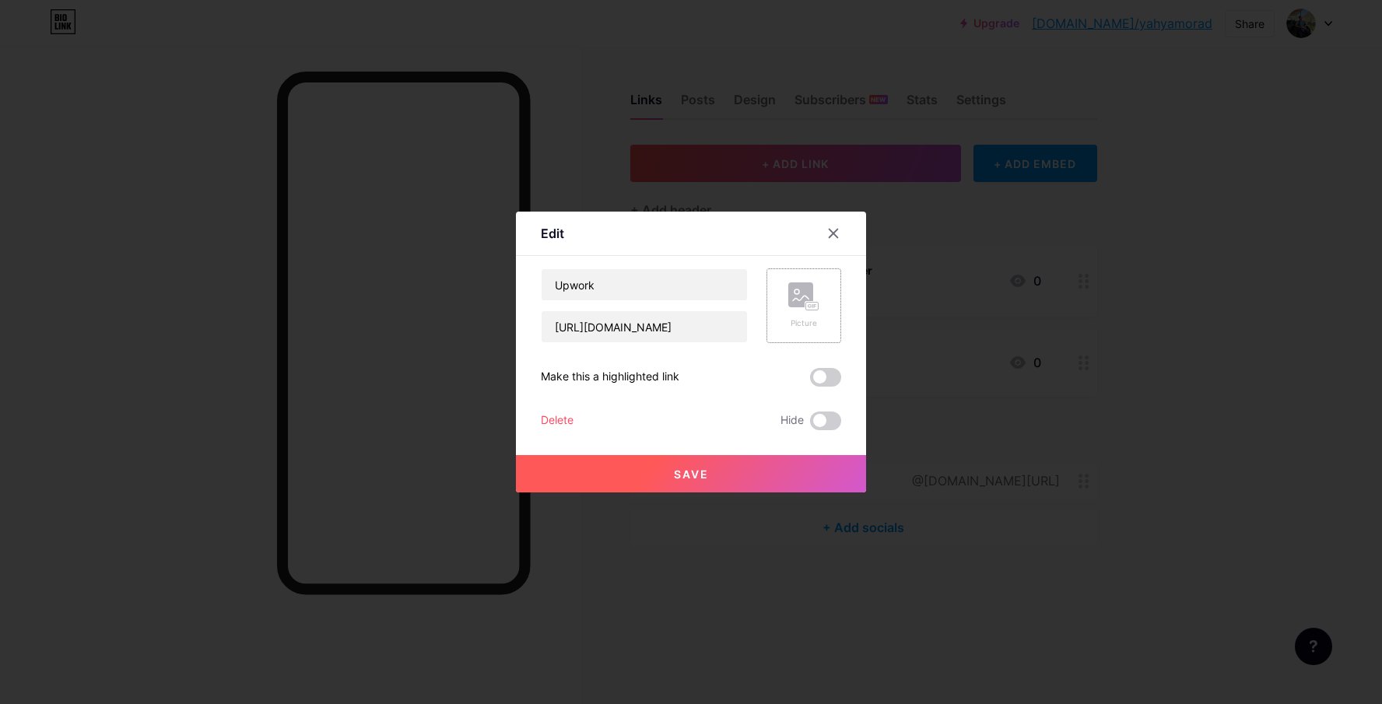
click at [798, 307] on rect at bounding box center [800, 294] width 25 height 25
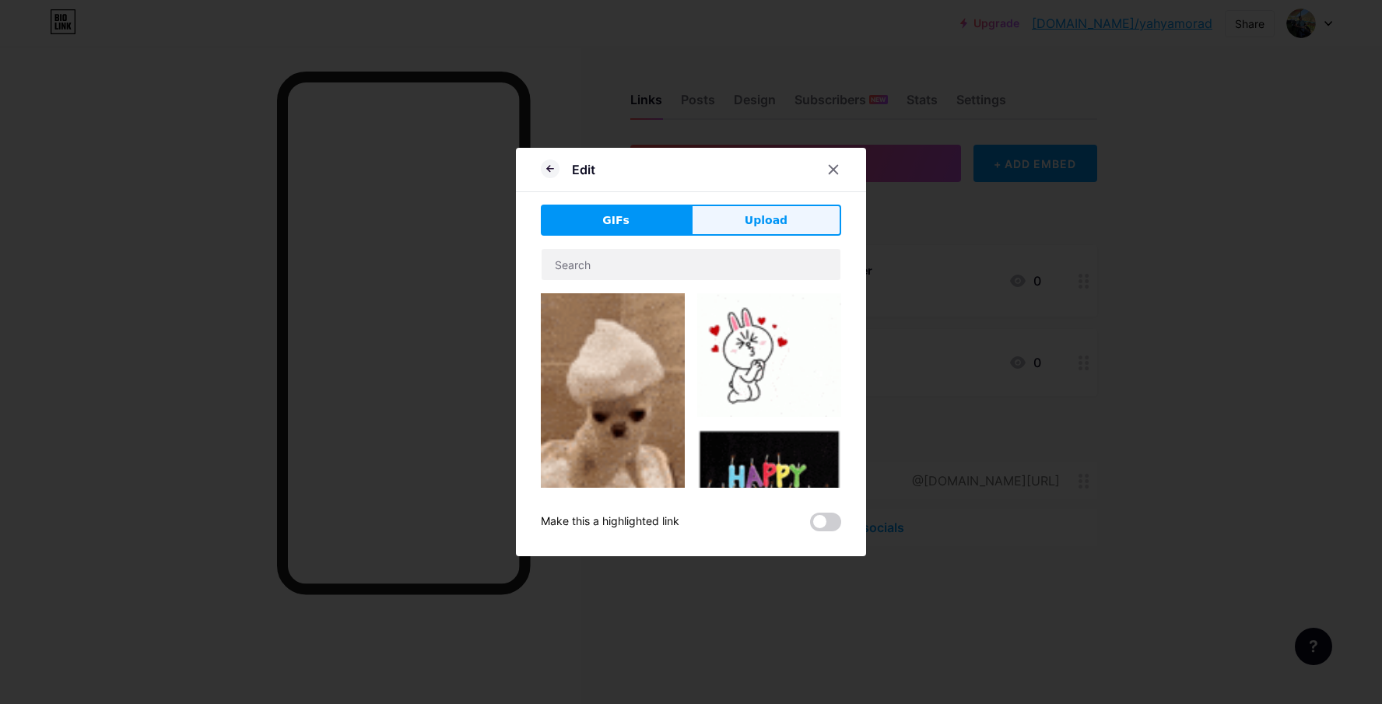
click at [764, 219] on span "Upload" at bounding box center [766, 220] width 43 height 16
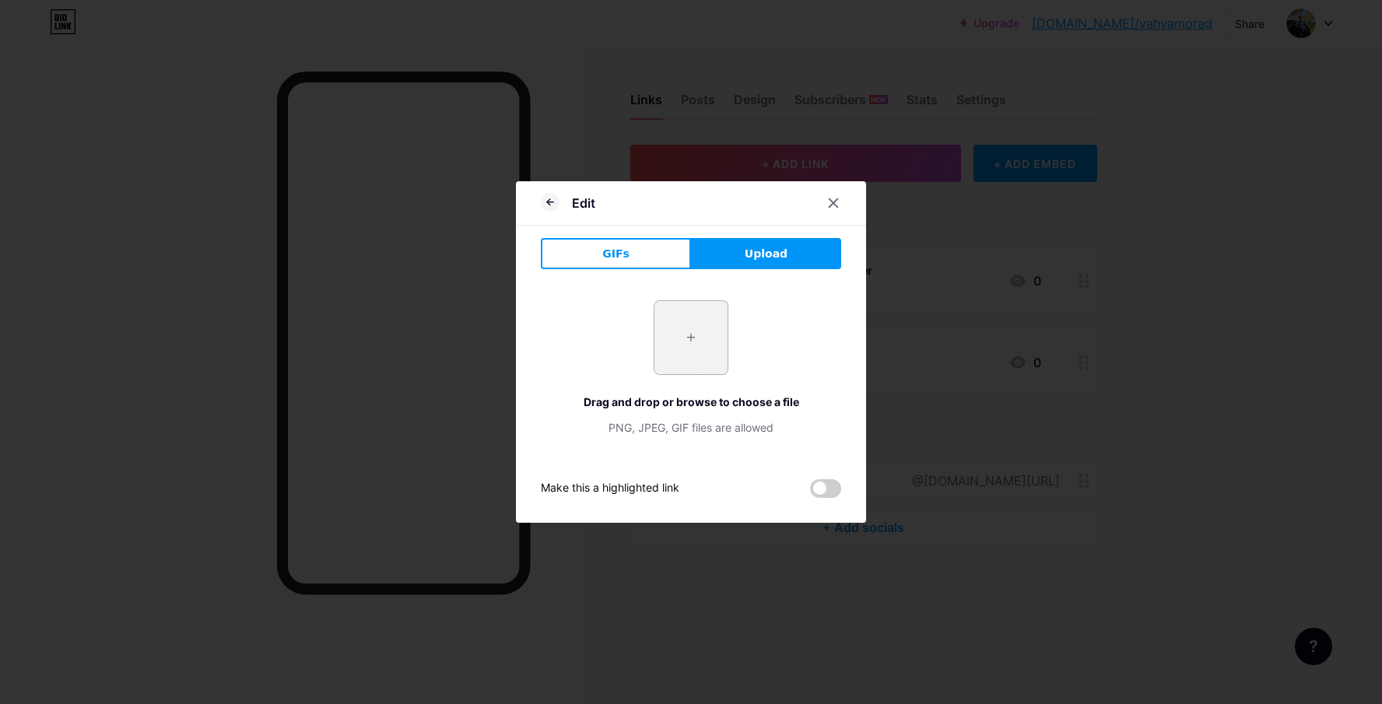
click at [696, 333] on input "file" at bounding box center [690, 337] width 73 height 73
type input "C:\fakepath\upwork-round-logo-icon-png-7017516949686332n4bo69bd8.png"
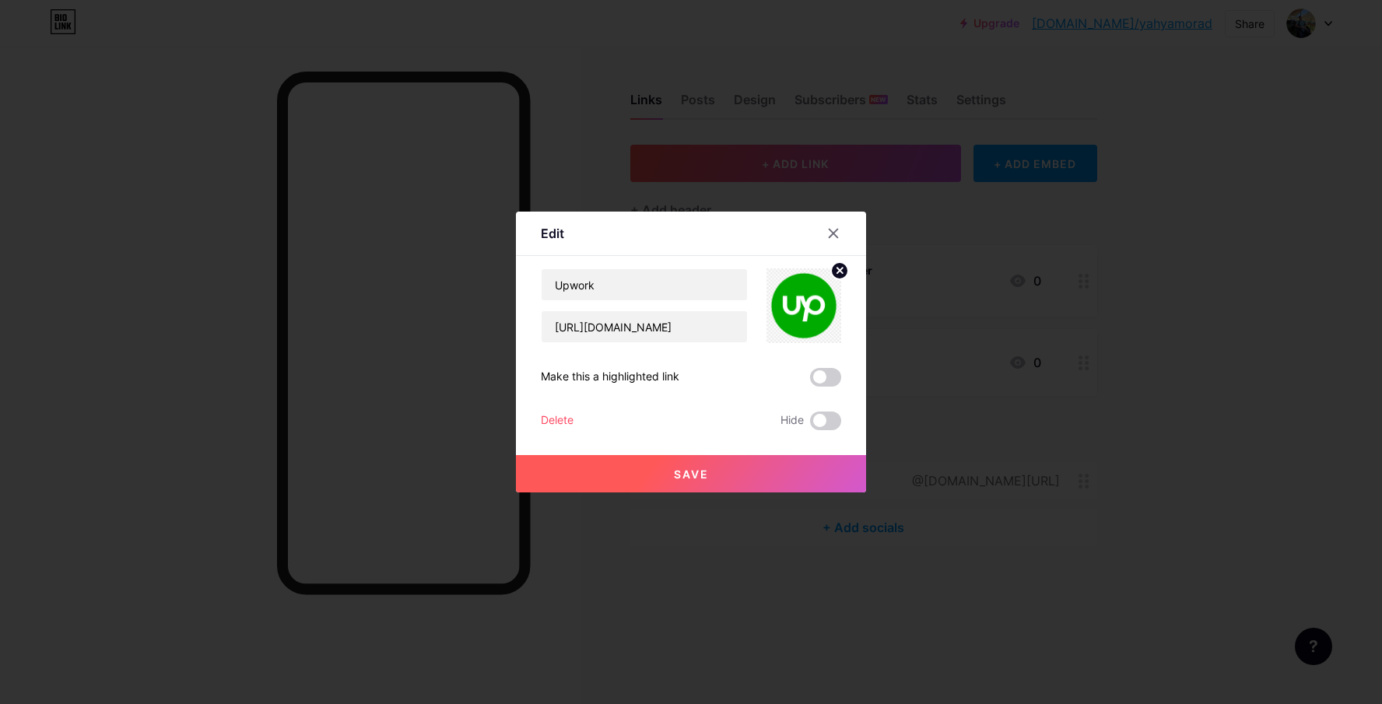
click at [664, 480] on button "Save" at bounding box center [691, 473] width 350 height 37
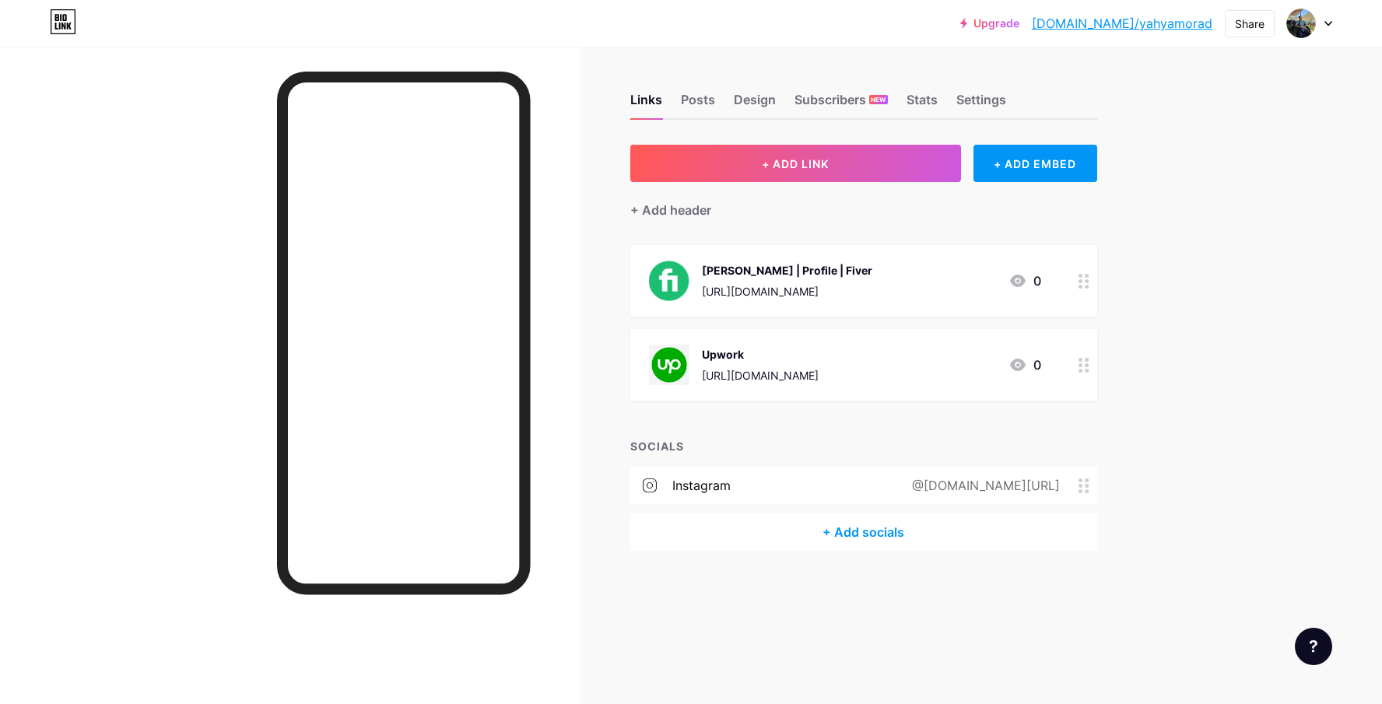
click at [785, 278] on div "[PERSON_NAME] | Profile | Fiver [URL][DOMAIN_NAME]" at bounding box center [787, 281] width 170 height 40
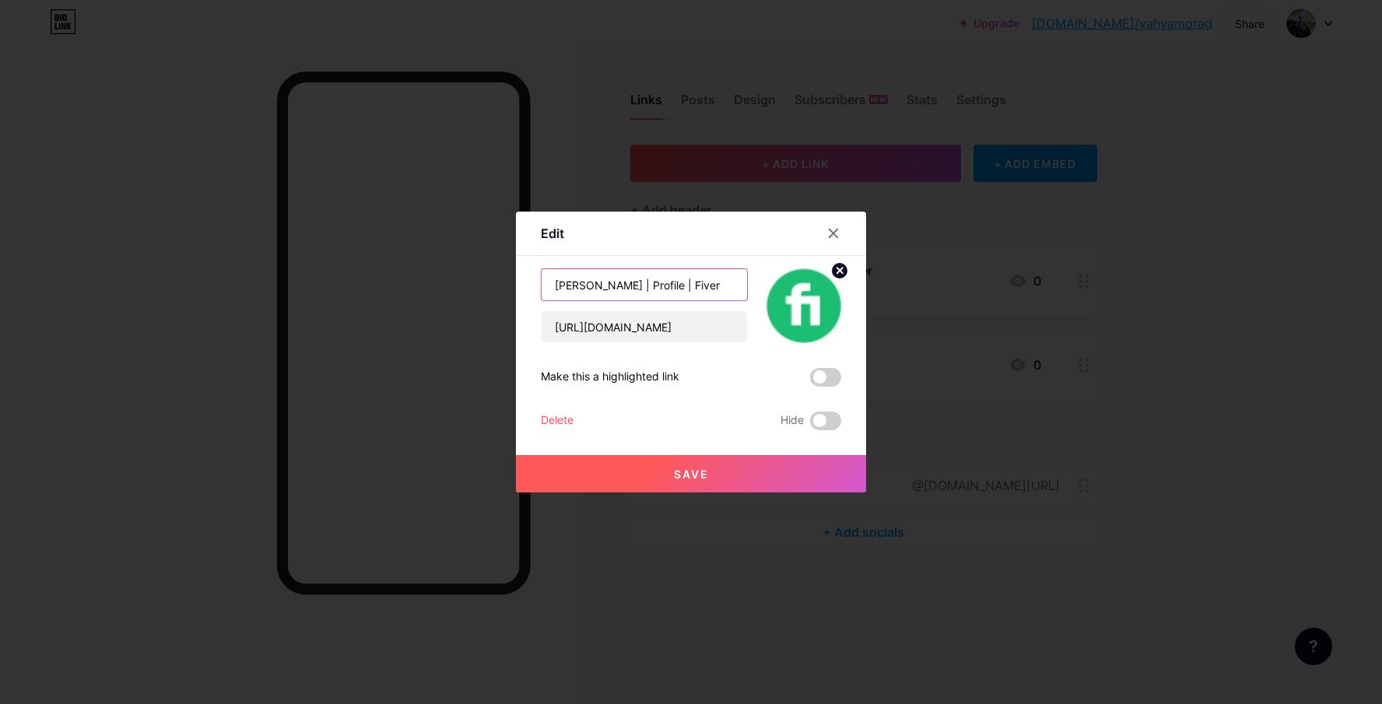
click at [720, 294] on input "[PERSON_NAME] | Profile | Fiver" at bounding box center [644, 284] width 205 height 31
drag, startPoint x: 671, startPoint y: 291, endPoint x: 522, endPoint y: 282, distance: 149.7
click at [522, 282] on div "Edit Content YouTube Play YouTube video without leaving your page. ADD Vimeo Pl…" at bounding box center [691, 352] width 350 height 281
click at [815, 460] on button "Save" at bounding box center [691, 473] width 350 height 37
click at [894, 348] on div at bounding box center [691, 352] width 1382 height 704
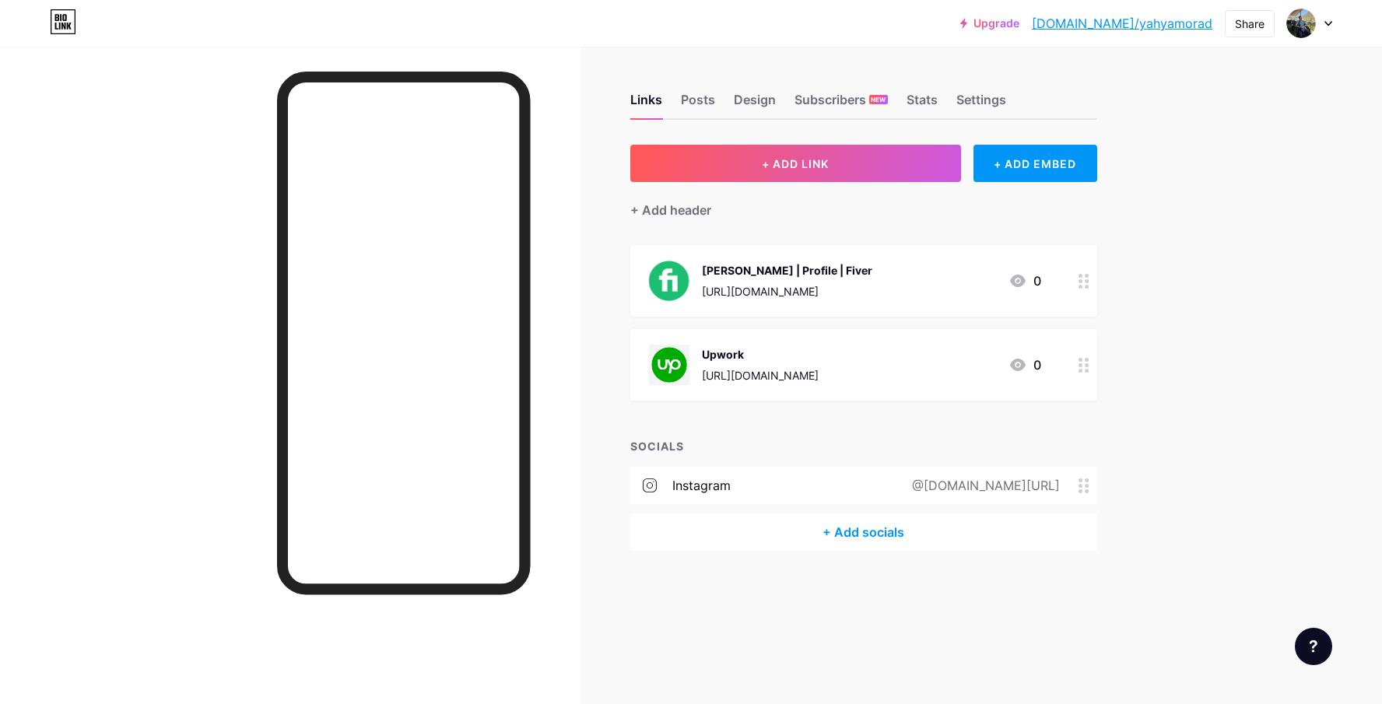
click at [819, 349] on div "Upwork" at bounding box center [760, 354] width 117 height 16
click at [819, 348] on div "Upwork" at bounding box center [760, 354] width 117 height 16
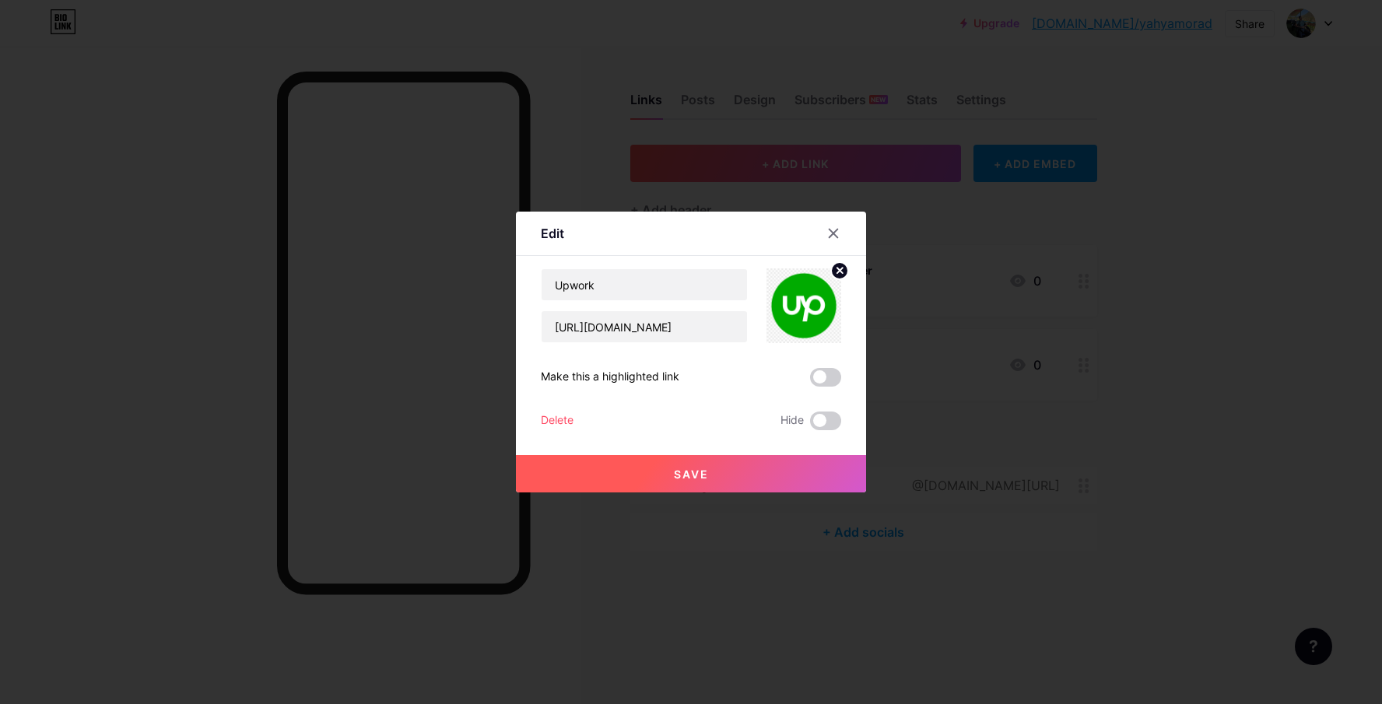
click at [822, 348] on div "Upwork [URL][DOMAIN_NAME] Make this a highlighted link Delete Hide Save" at bounding box center [691, 349] width 300 height 162
click at [552, 293] on input "Upwork" at bounding box center [644, 284] width 205 height 31
paste input "[PERSON_NAME] | Profile |"
drag, startPoint x: 714, startPoint y: 298, endPoint x: 595, endPoint y: 286, distance: 119.7
click at [595, 286] on input "UpworkYahya Morad | Profile |" at bounding box center [644, 284] width 205 height 31
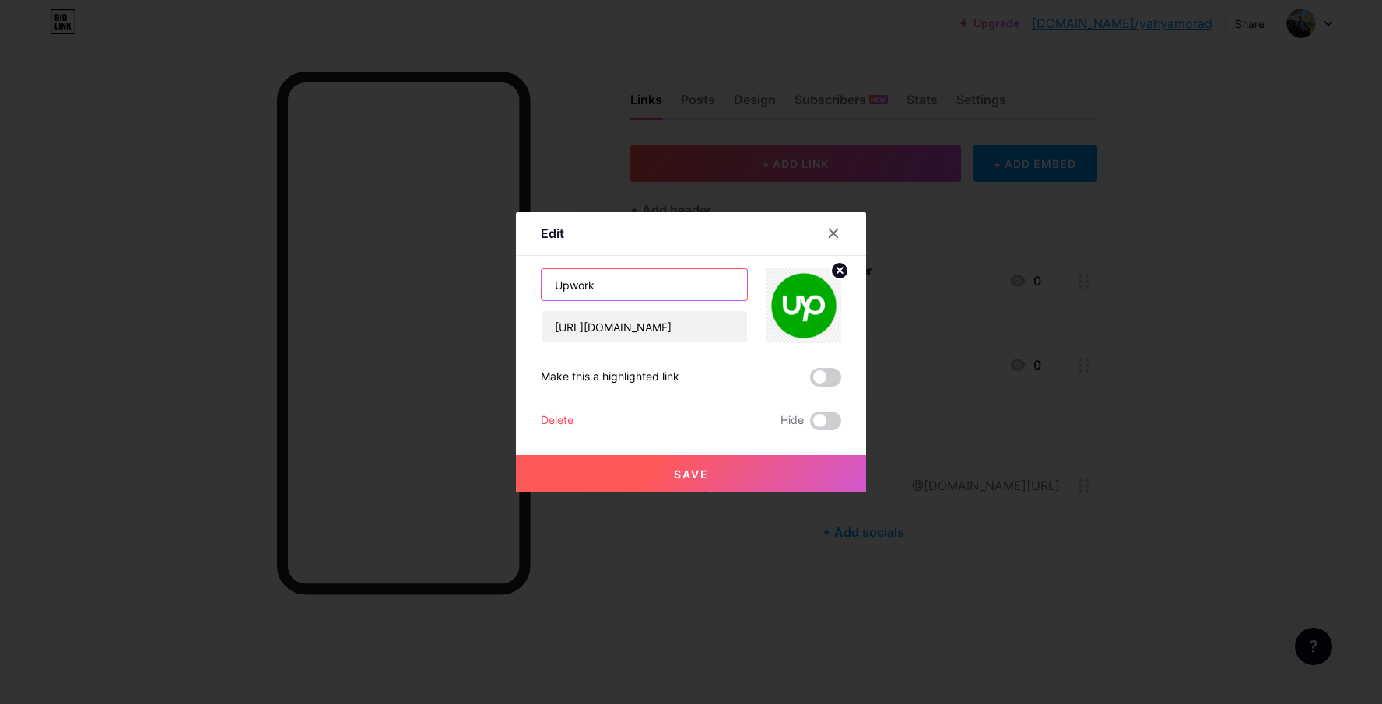
paste input "[PERSON_NAME] | Profile |"
type input "[PERSON_NAME] | Profile | Upwork"
click at [716, 470] on button "Save" at bounding box center [691, 473] width 350 height 37
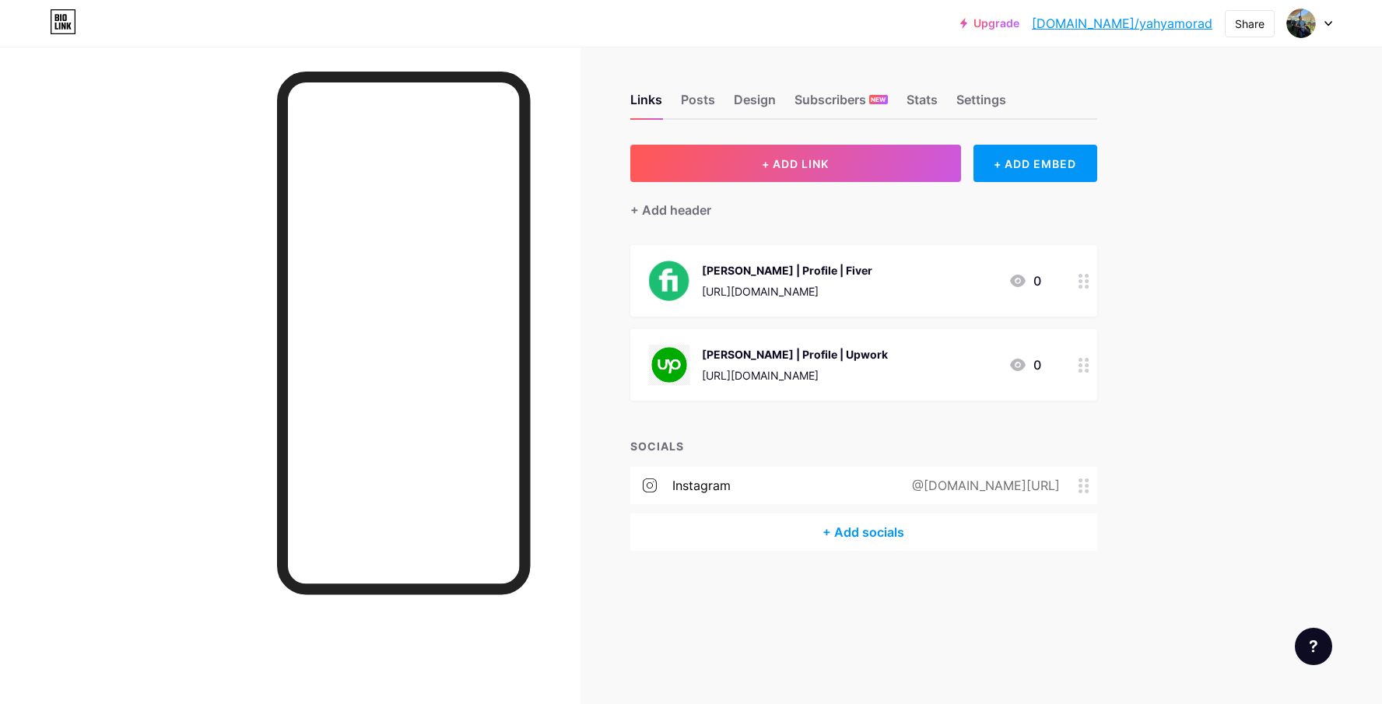
click at [845, 276] on div "[PERSON_NAME] | Profile | Fiver" at bounding box center [787, 270] width 170 height 16
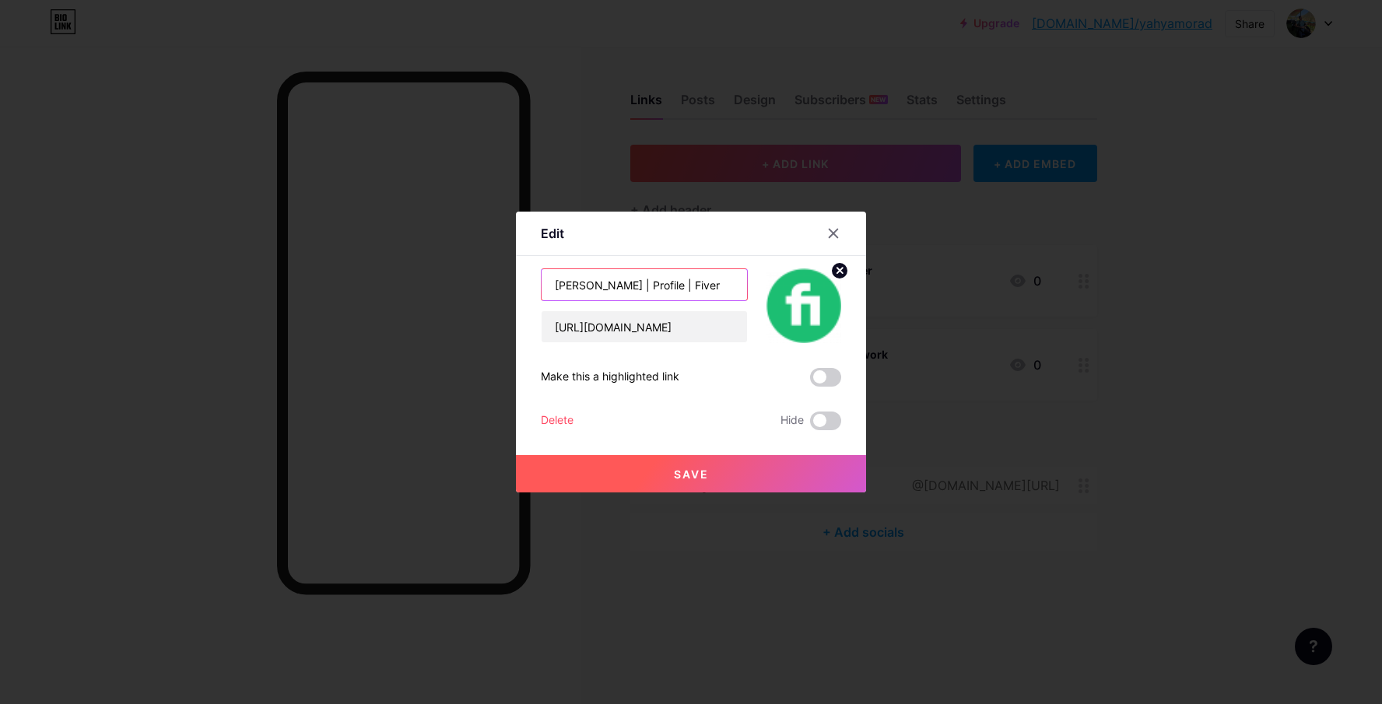
click at [627, 291] on input "[PERSON_NAME] | Profile | Fiver" at bounding box center [644, 284] width 205 height 31
type input "[PERSON_NAME] Profile | Fiver"
click at [678, 482] on button "Save" at bounding box center [691, 473] width 350 height 37
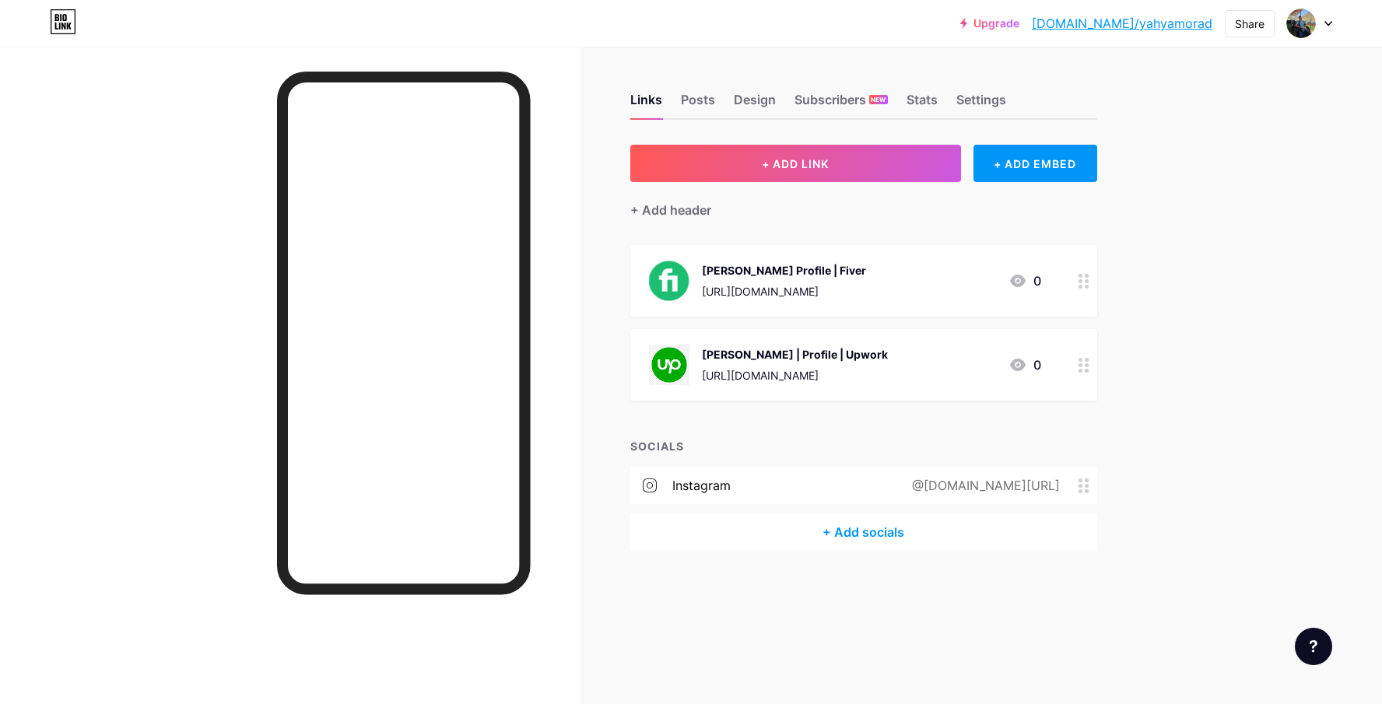
click at [832, 347] on div "[PERSON_NAME] | Profile | Upwork" at bounding box center [795, 354] width 186 height 16
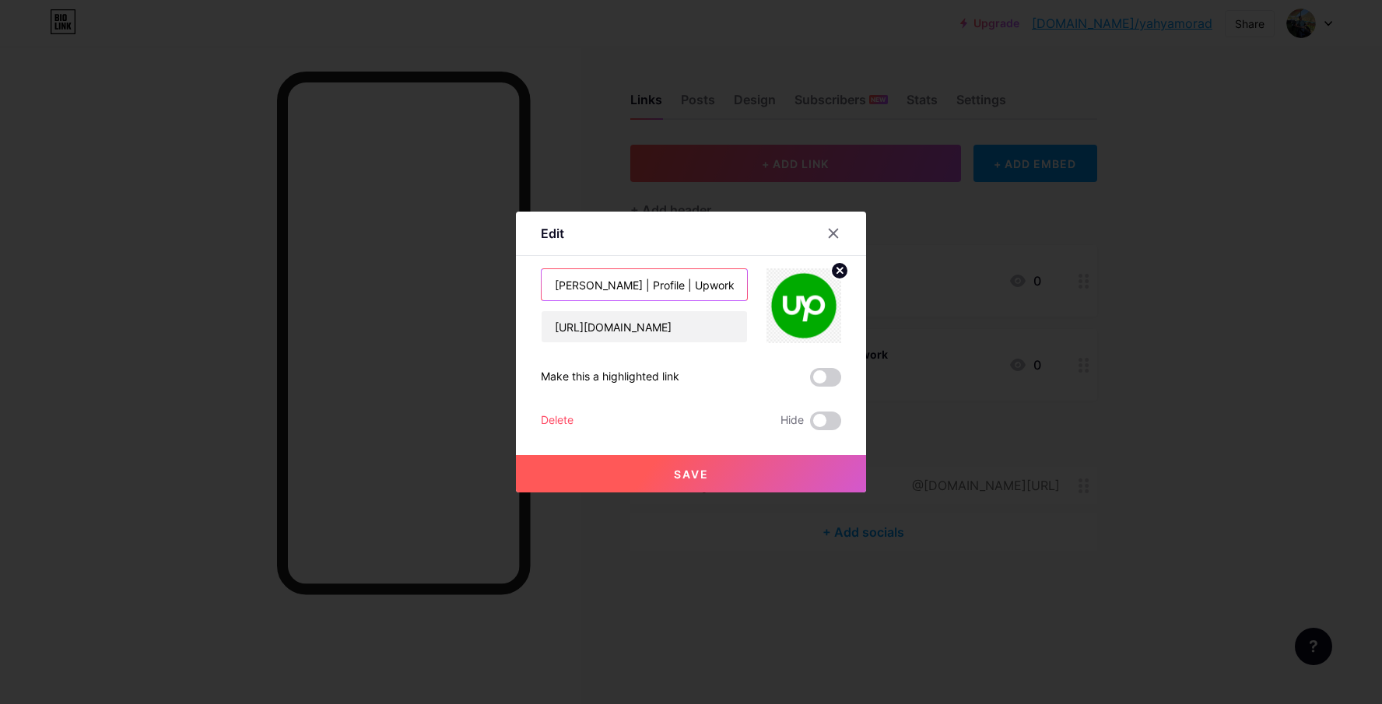
click at [629, 290] on input "[PERSON_NAME] | Profile | Upwork" at bounding box center [644, 284] width 205 height 31
type input "[PERSON_NAME] Profile | Upwork"
click at [678, 469] on span "Save" at bounding box center [691, 474] width 35 height 13
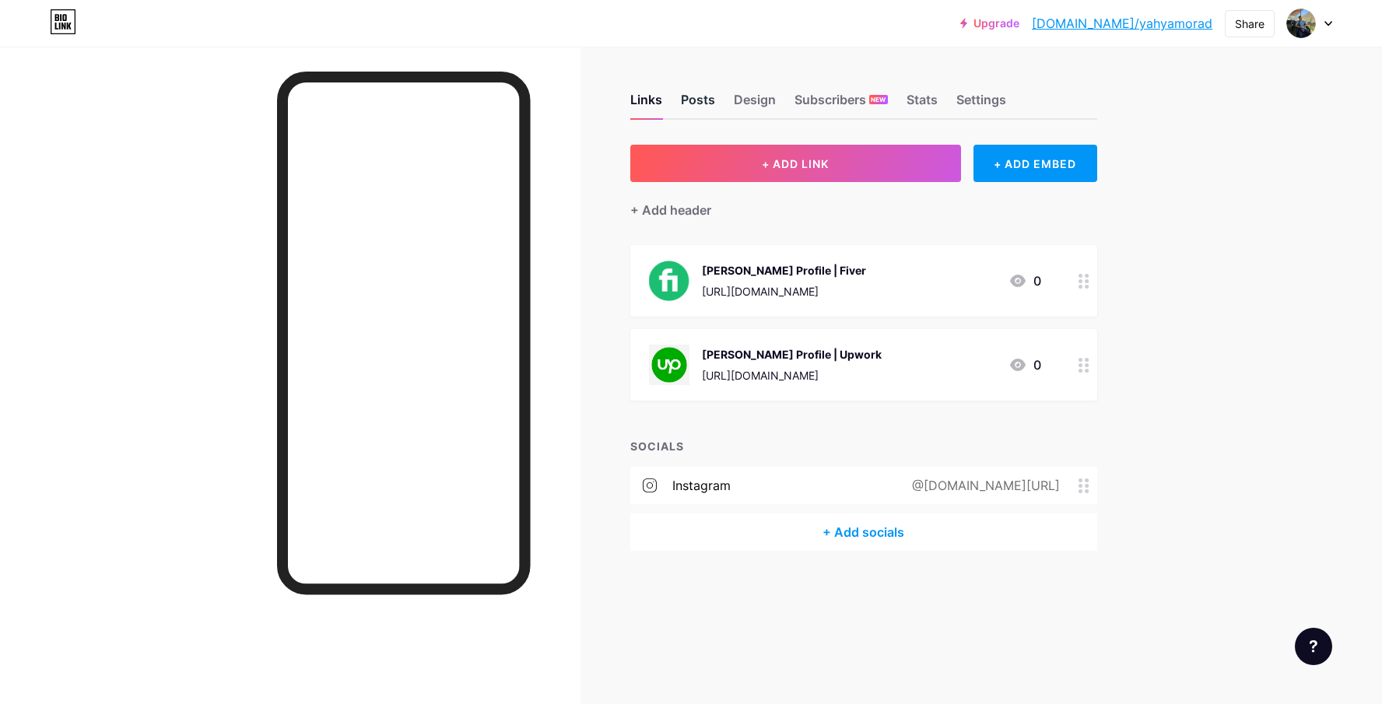
click at [710, 102] on div "Posts" at bounding box center [698, 104] width 34 height 28
click at [750, 100] on div "Design" at bounding box center [755, 104] width 42 height 28
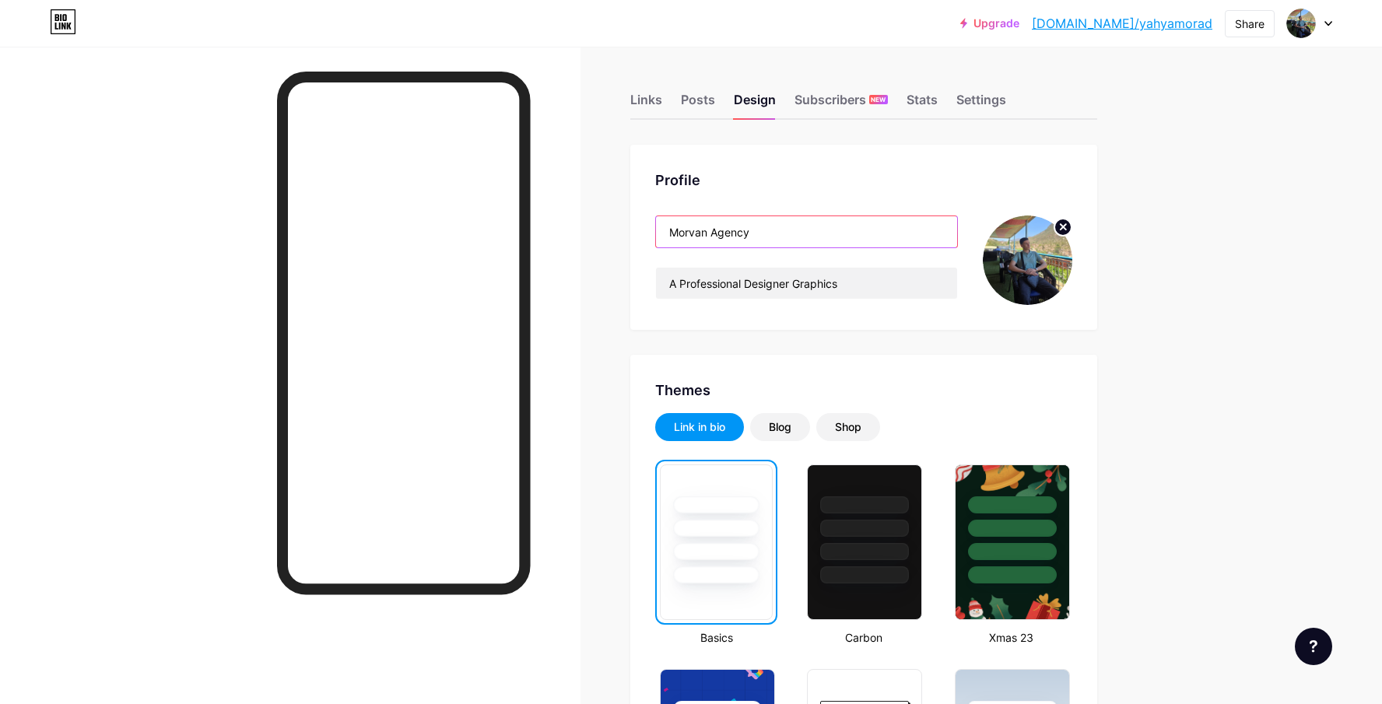
click at [688, 228] on input "Morvan Agency" at bounding box center [806, 231] width 301 height 31
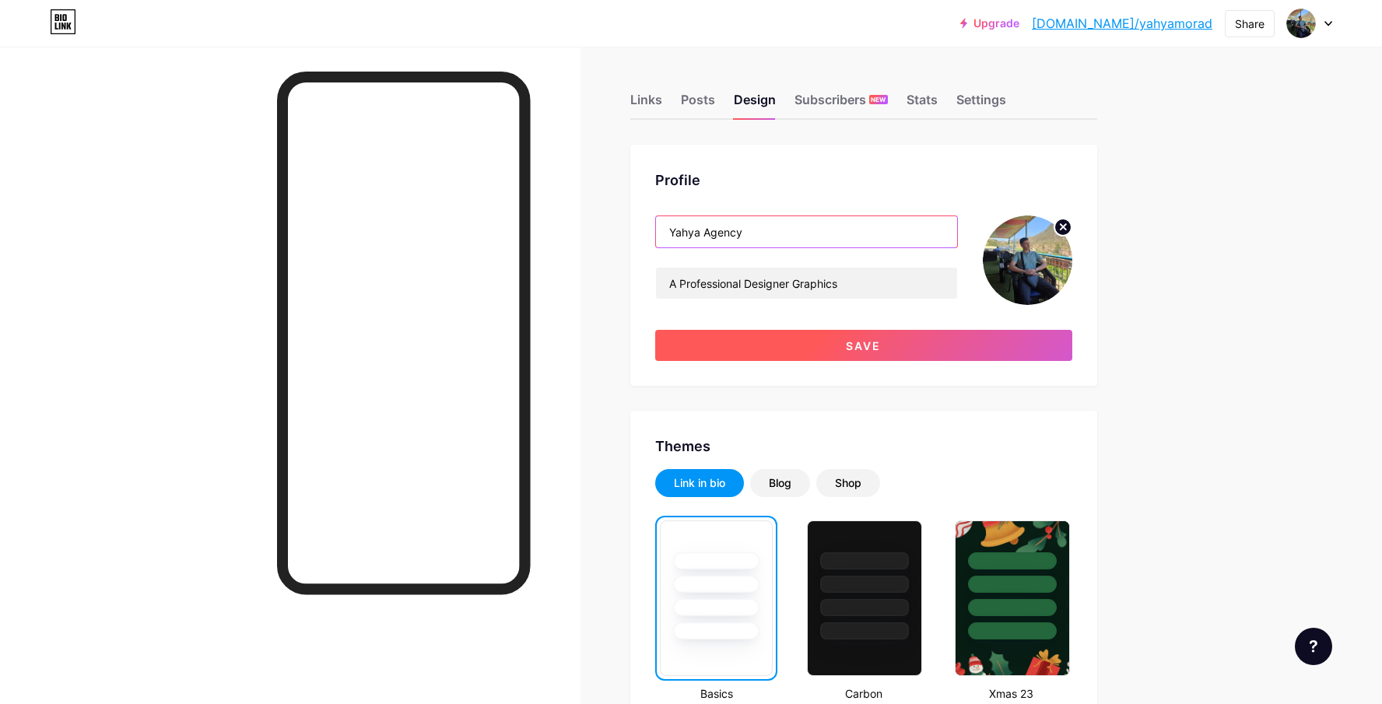
type input "Yahya Agency"
click at [801, 341] on button "Save" at bounding box center [863, 345] width 417 height 31
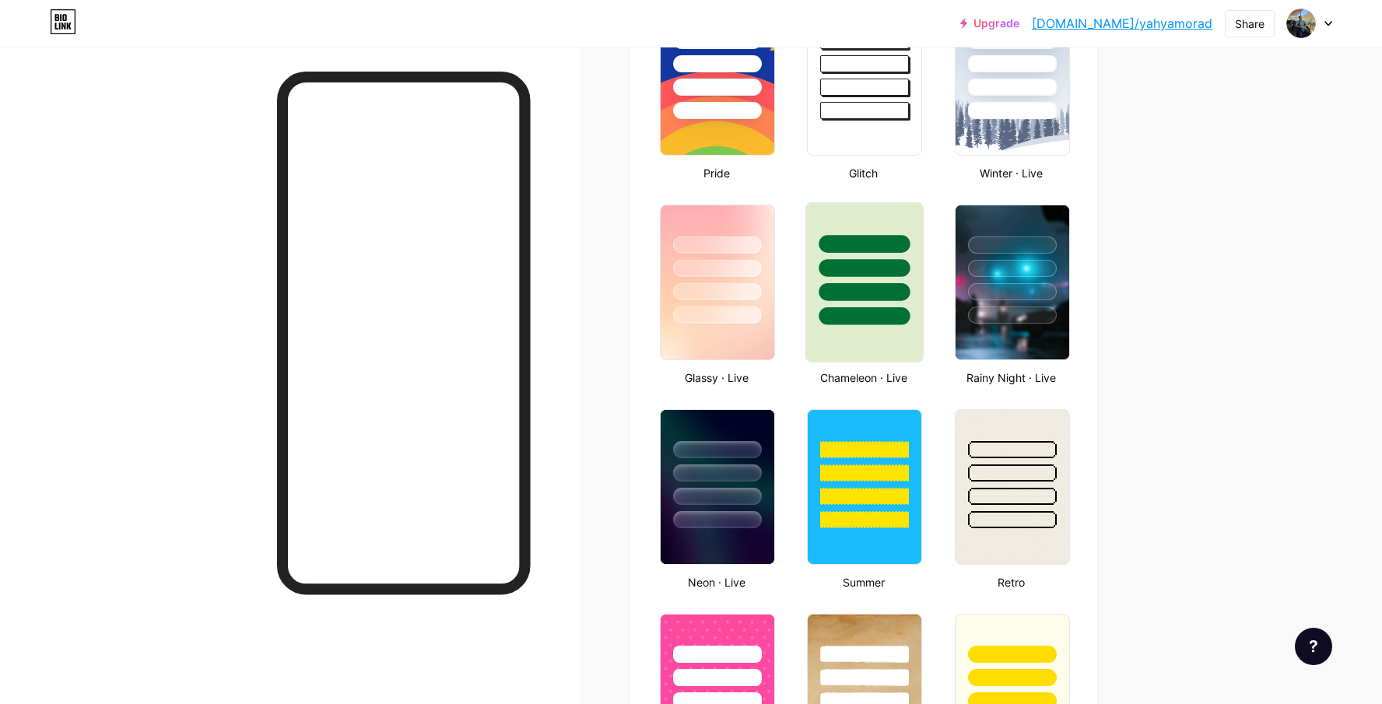
scroll to position [668, 0]
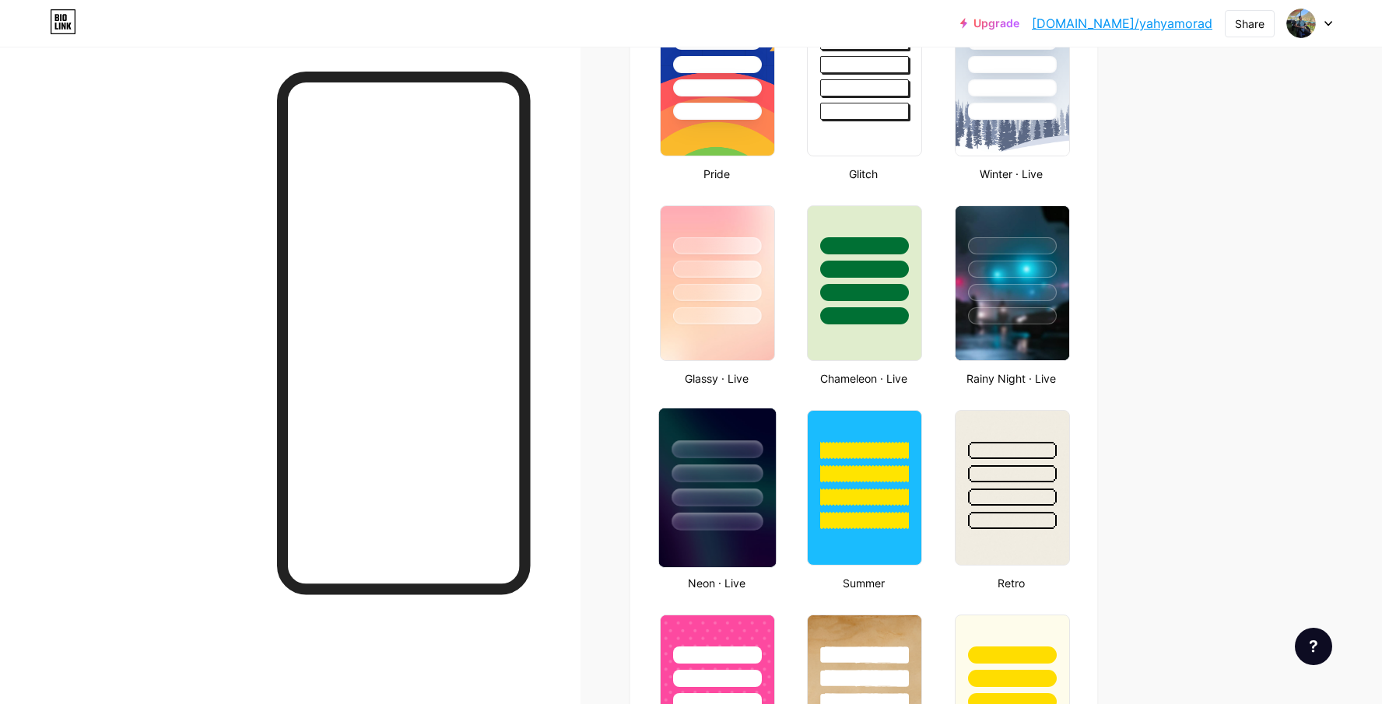
click at [737, 493] on div at bounding box center [716, 498] width 91 height 18
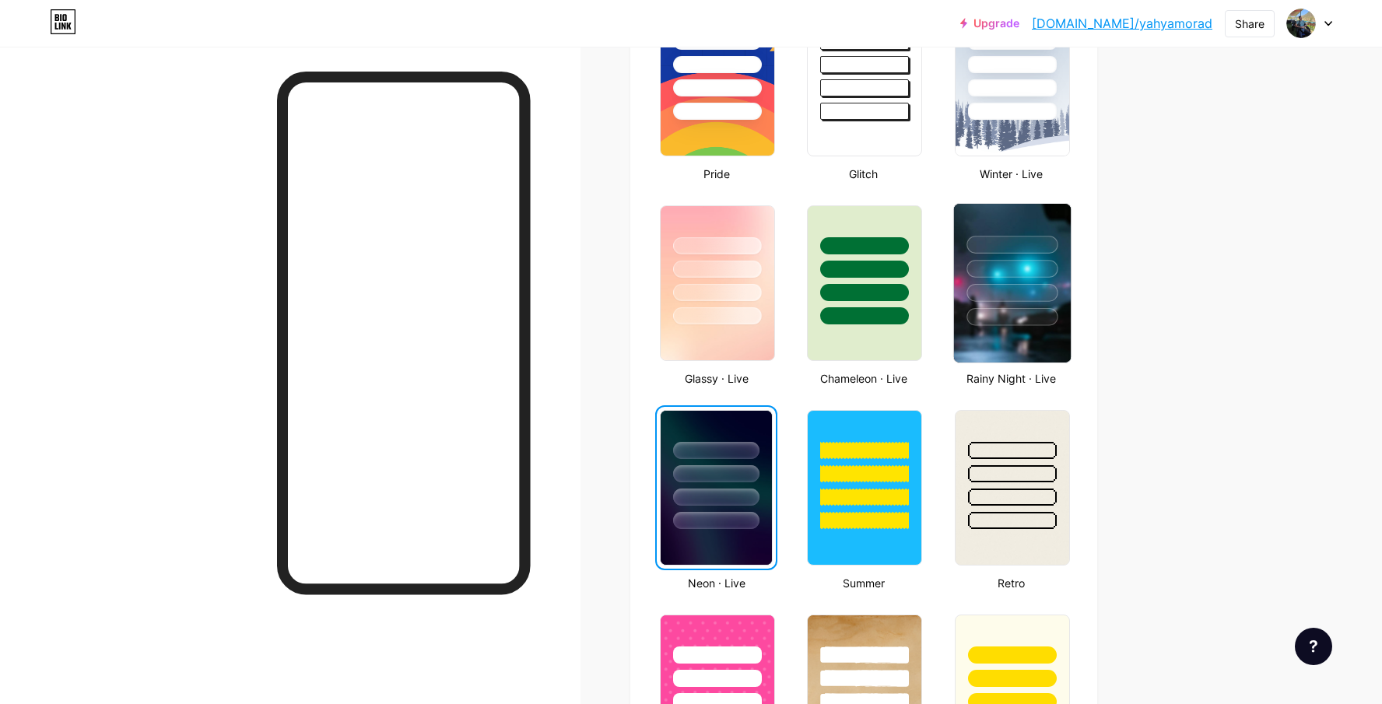
click at [1027, 320] on div at bounding box center [1011, 317] width 91 height 18
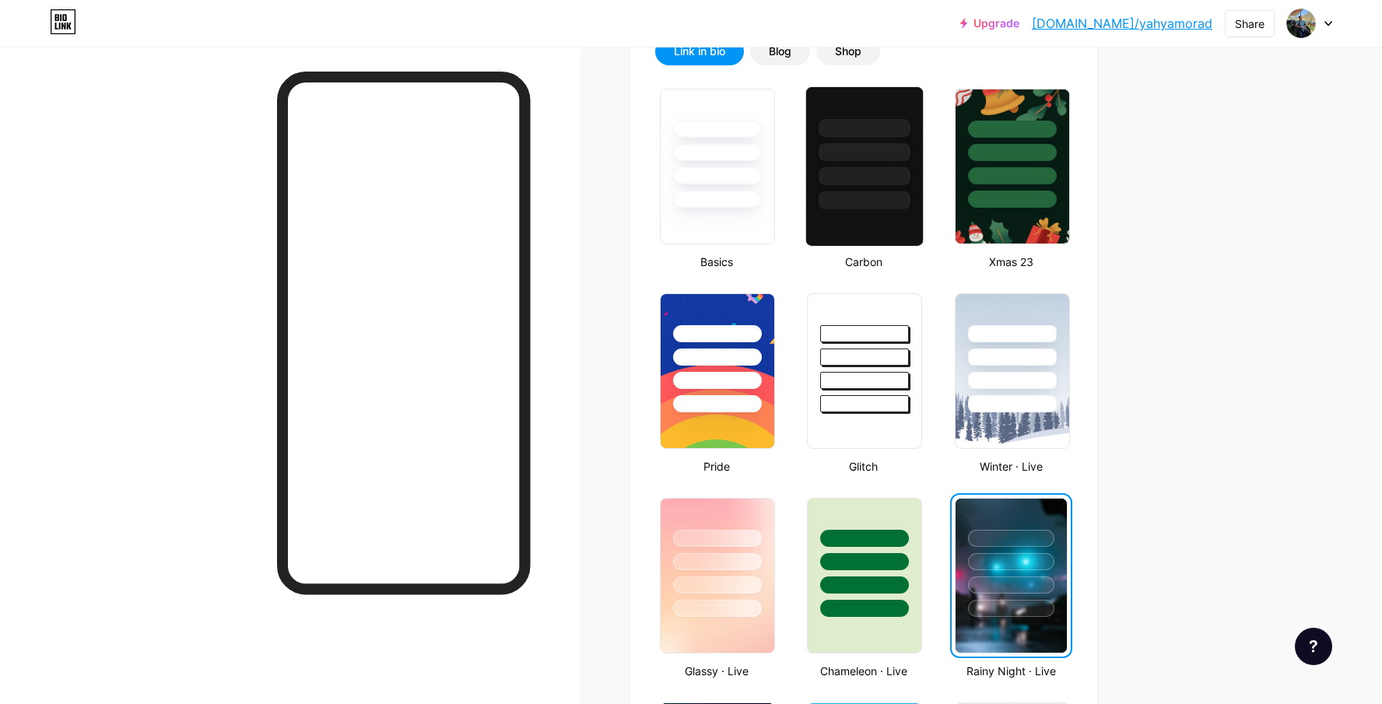
scroll to position [376, 0]
click at [871, 226] on div at bounding box center [864, 166] width 118 height 160
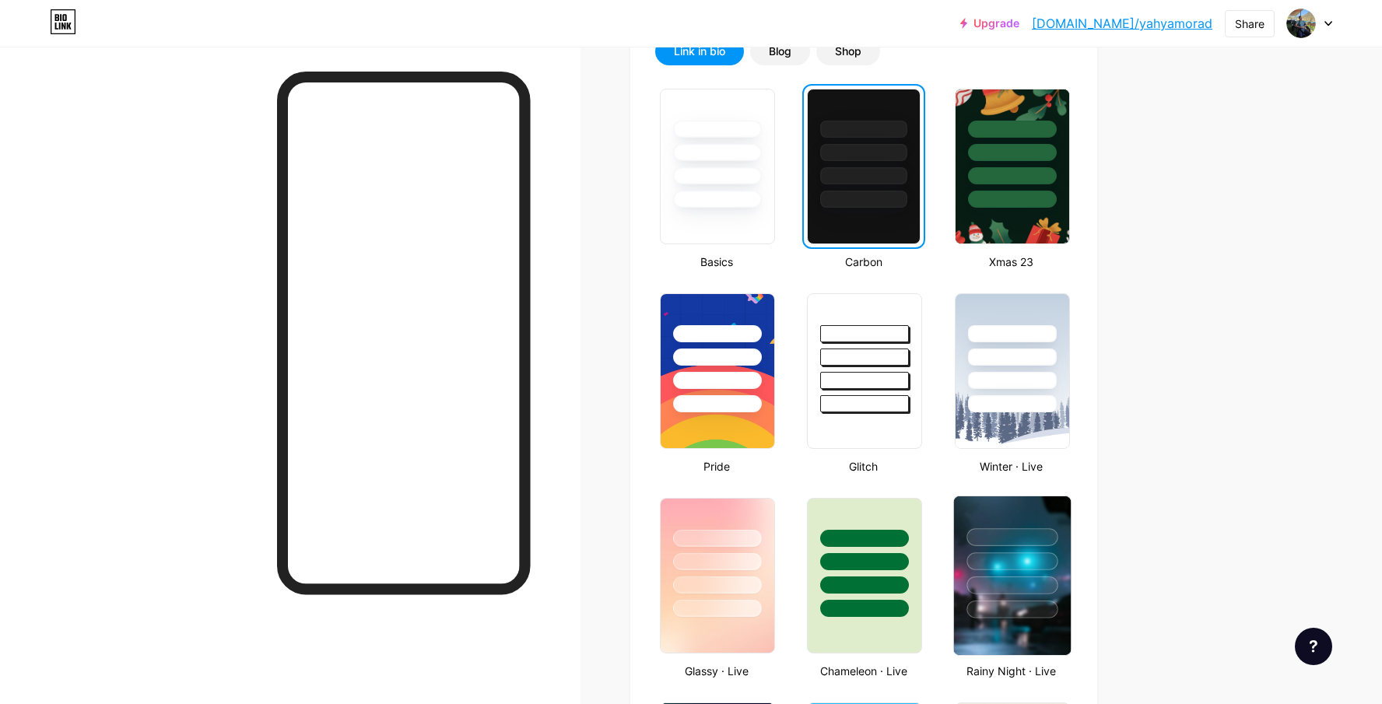
click at [1032, 580] on div at bounding box center [1011, 586] width 91 height 18
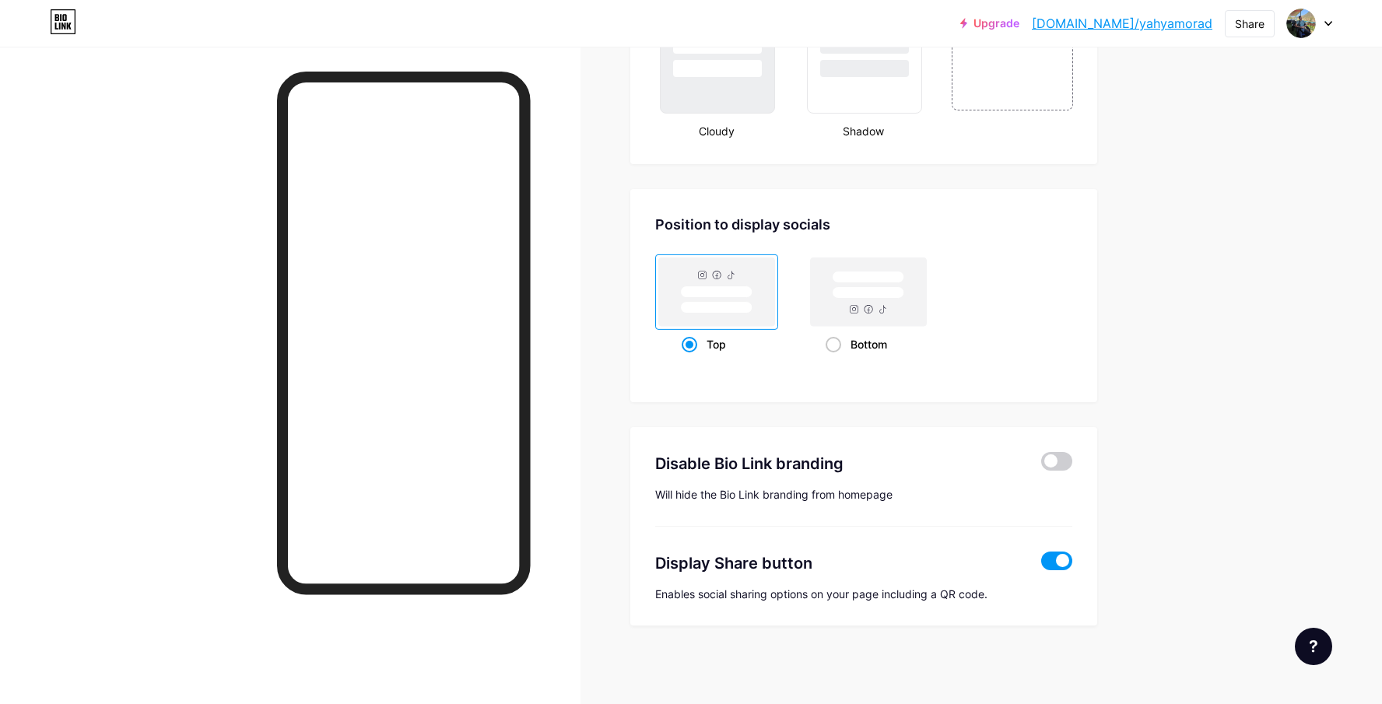
scroll to position [1939, 0]
click at [844, 307] on rect at bounding box center [869, 292] width 116 height 68
click at [836, 359] on input "Bottom" at bounding box center [831, 364] width 10 height 10
radio input "true"
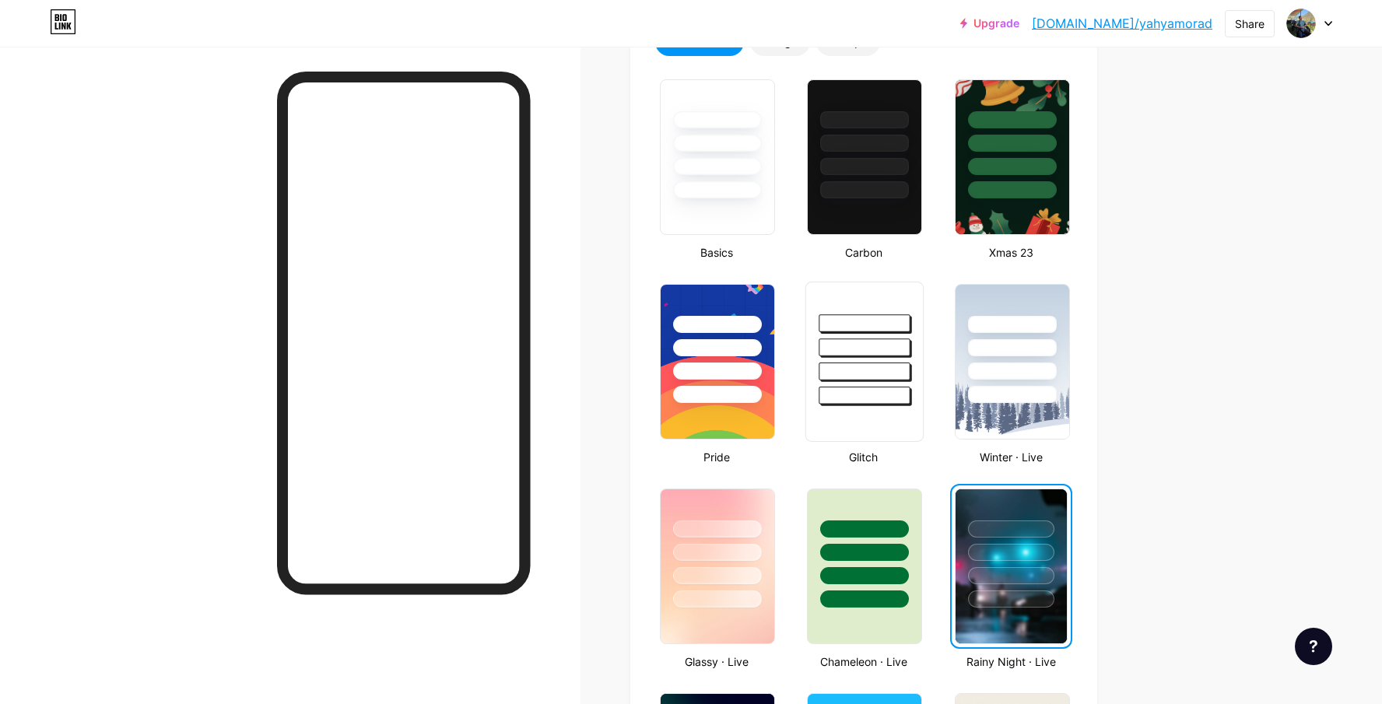
scroll to position [384, 0]
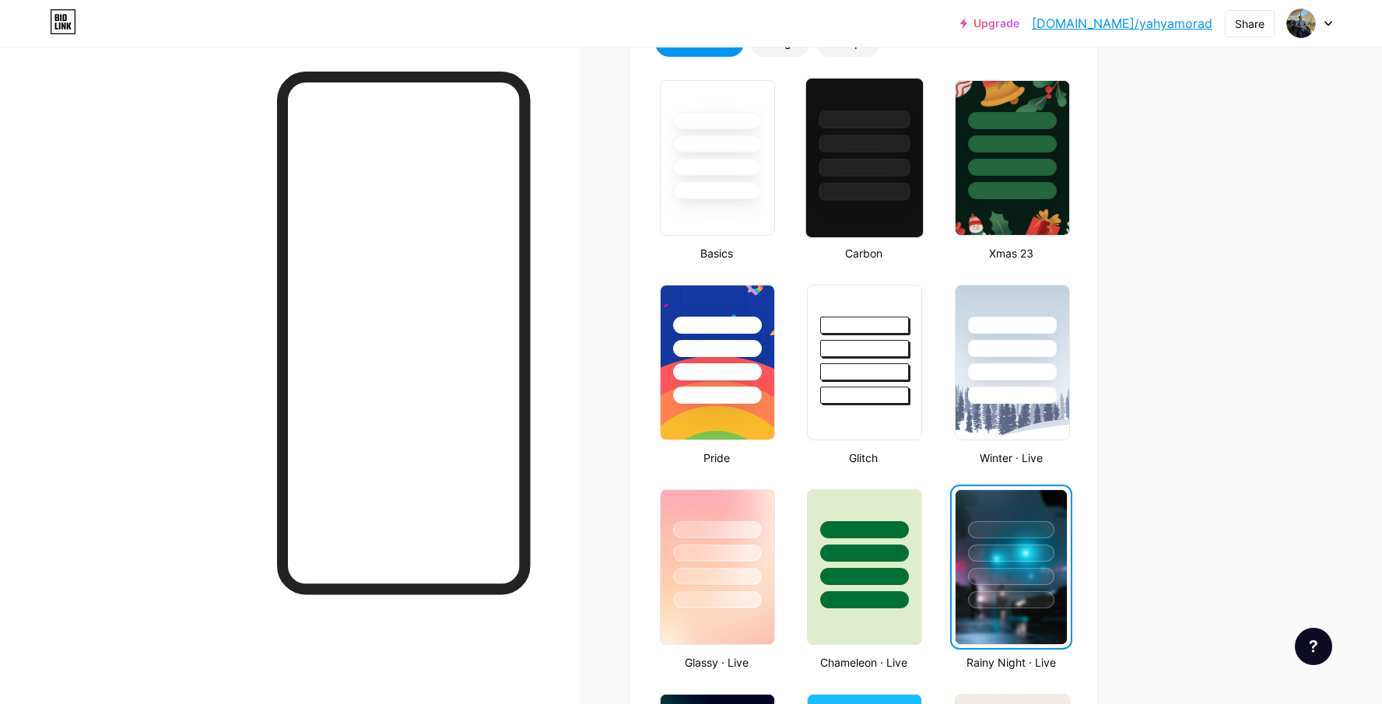
click at [877, 189] on div at bounding box center [864, 192] width 91 height 18
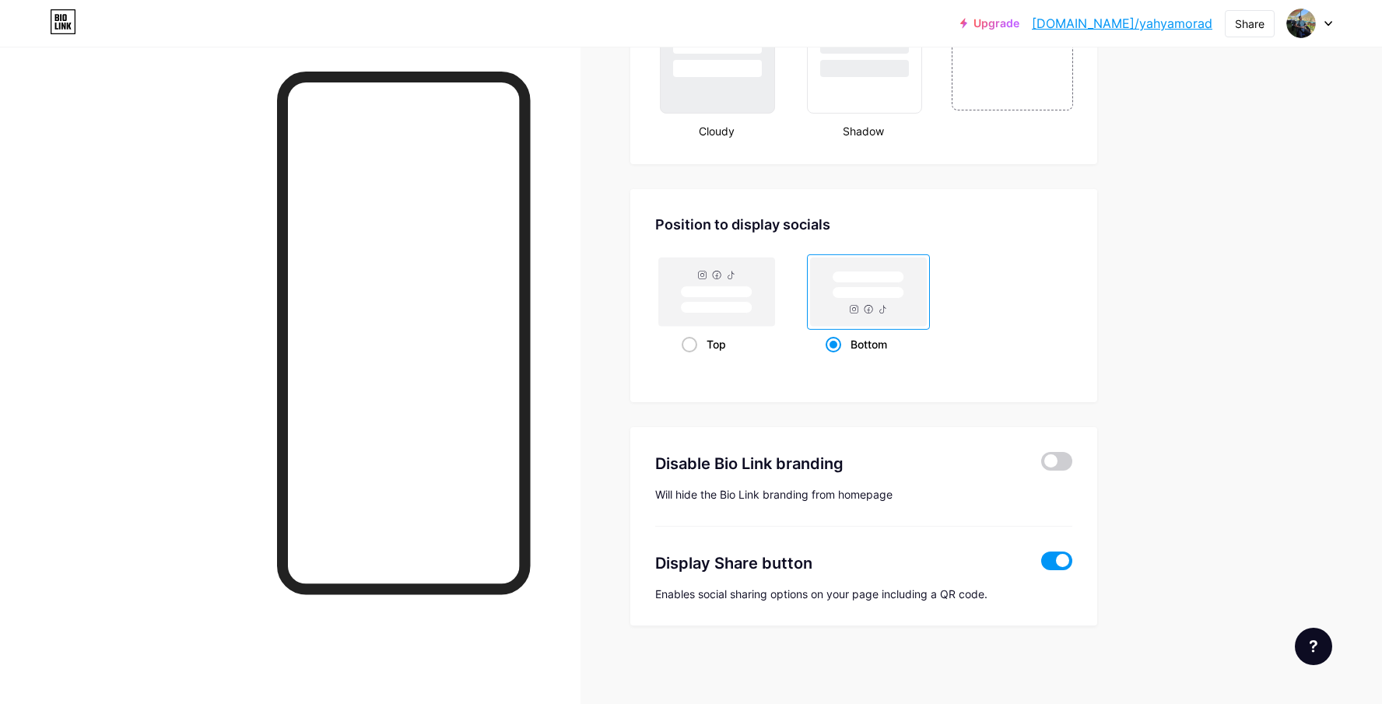
scroll to position [1939, 0]
click at [1051, 468] on span at bounding box center [1056, 461] width 31 height 19
click at [1041, 465] on input "checkbox" at bounding box center [1041, 465] width 0 height 0
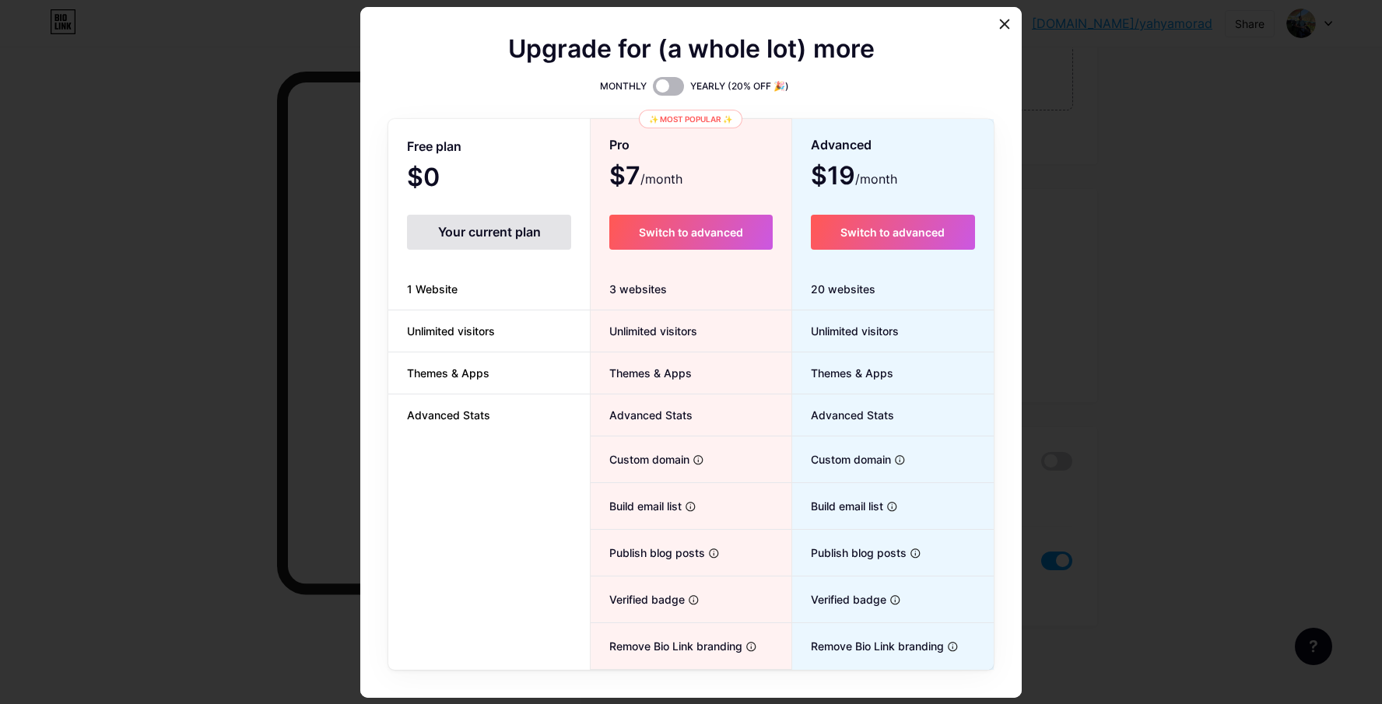
click at [658, 92] on span at bounding box center [668, 86] width 31 height 19
click at [653, 90] on input "checkbox" at bounding box center [653, 90] width 0 height 0
click at [658, 92] on span at bounding box center [668, 86] width 31 height 19
click at [653, 90] on input "checkbox" at bounding box center [653, 90] width 0 height 0
click at [1008, 22] on icon at bounding box center [1004, 24] width 12 height 12
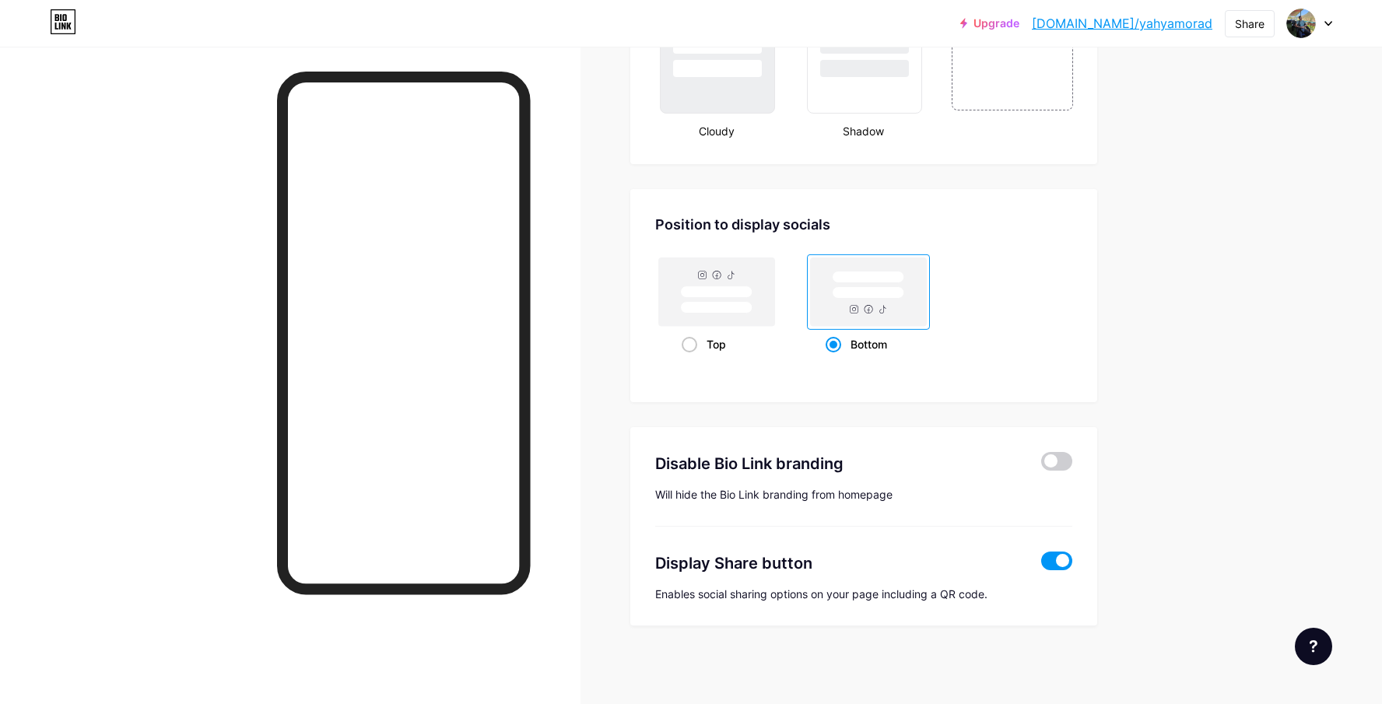
click at [1053, 558] on span at bounding box center [1056, 561] width 31 height 19
click at [1041, 565] on input "checkbox" at bounding box center [1041, 565] width 0 height 0
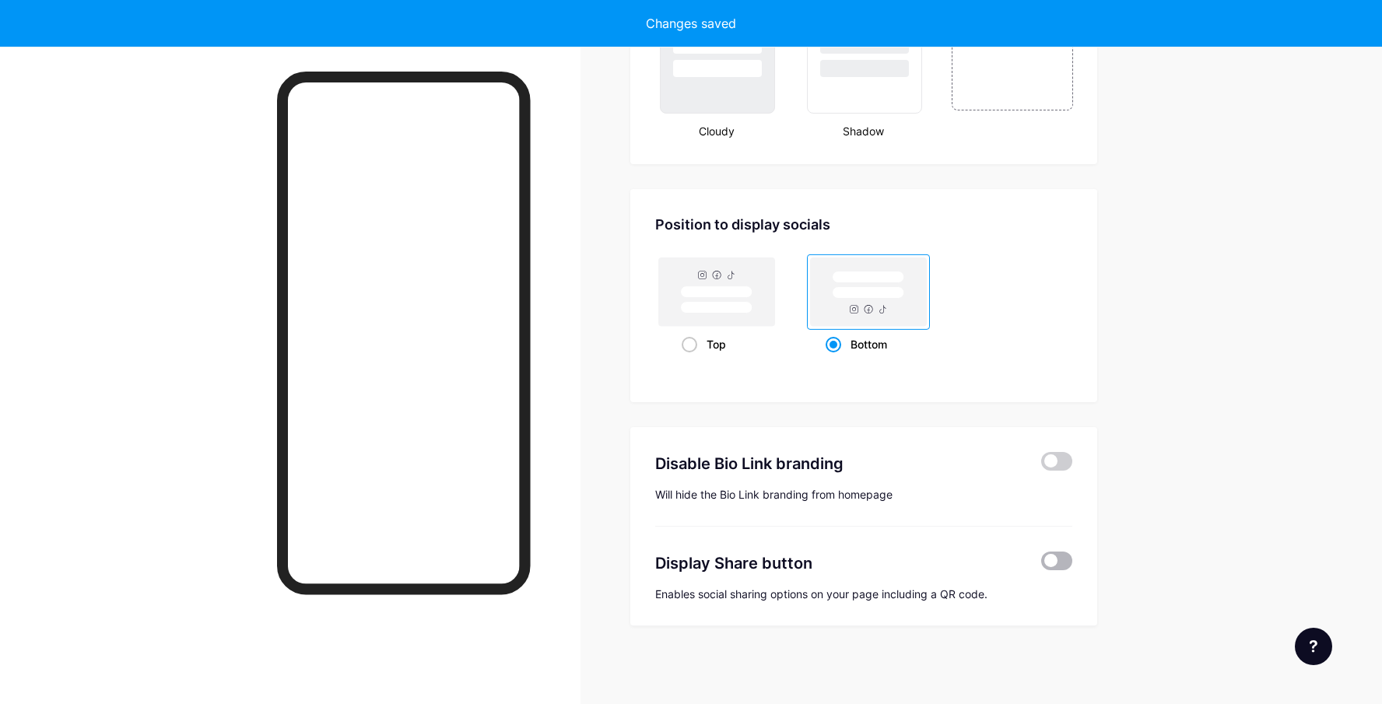
click at [1053, 558] on span at bounding box center [1056, 561] width 31 height 19
click at [1041, 565] on input "checkbox" at bounding box center [1041, 565] width 0 height 0
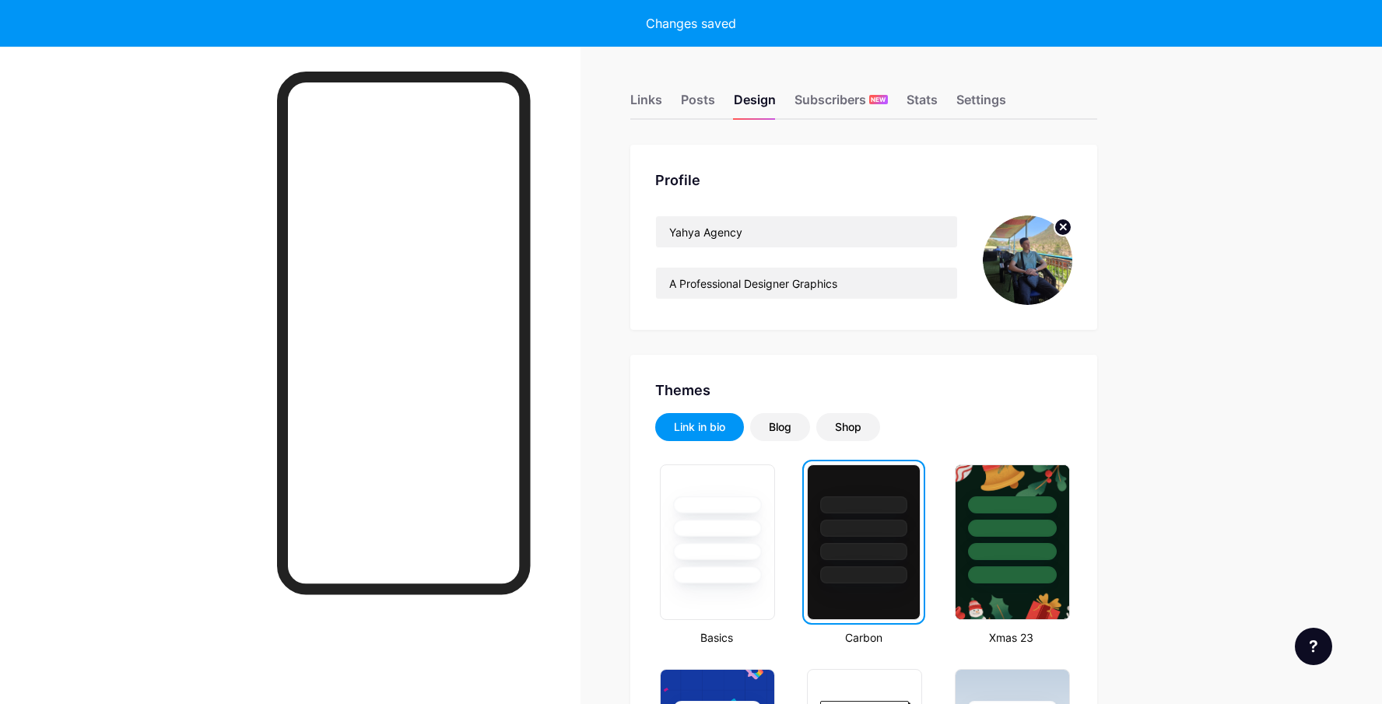
scroll to position [0, 0]
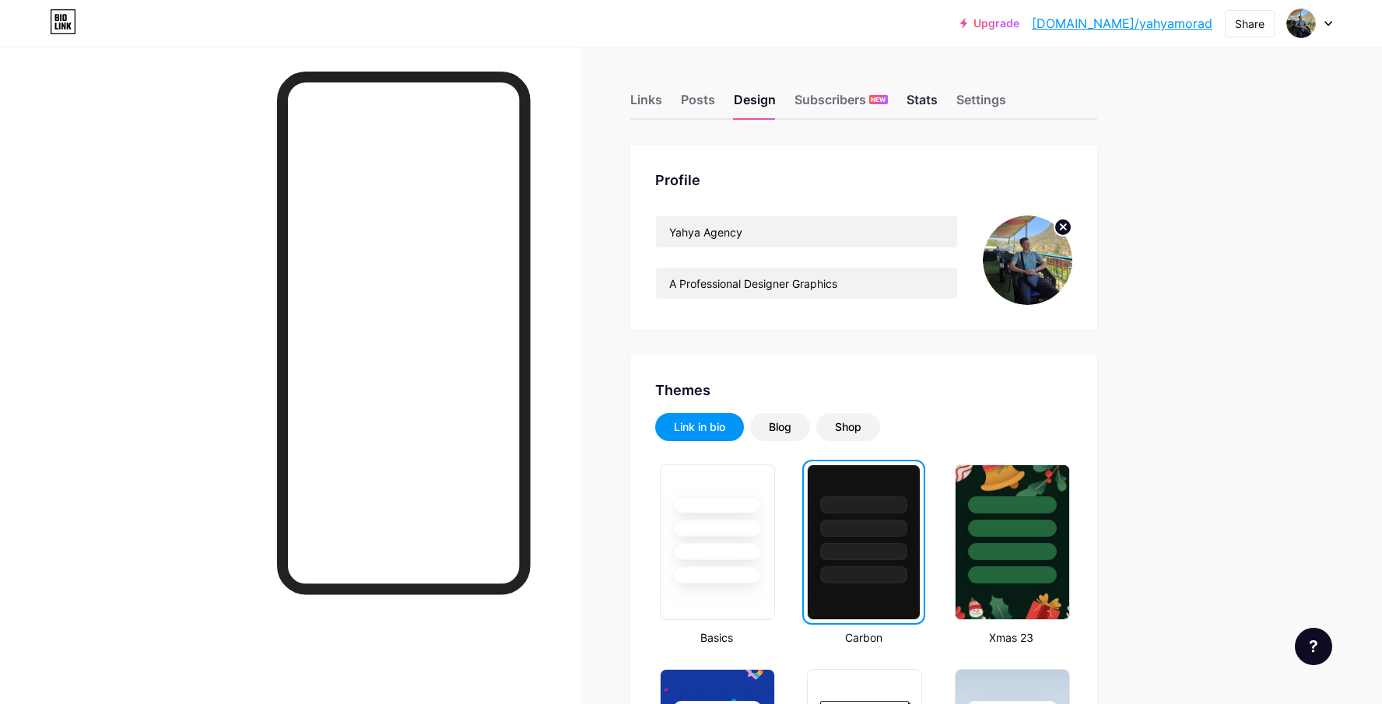
click at [920, 104] on div "Stats" at bounding box center [921, 104] width 31 height 28
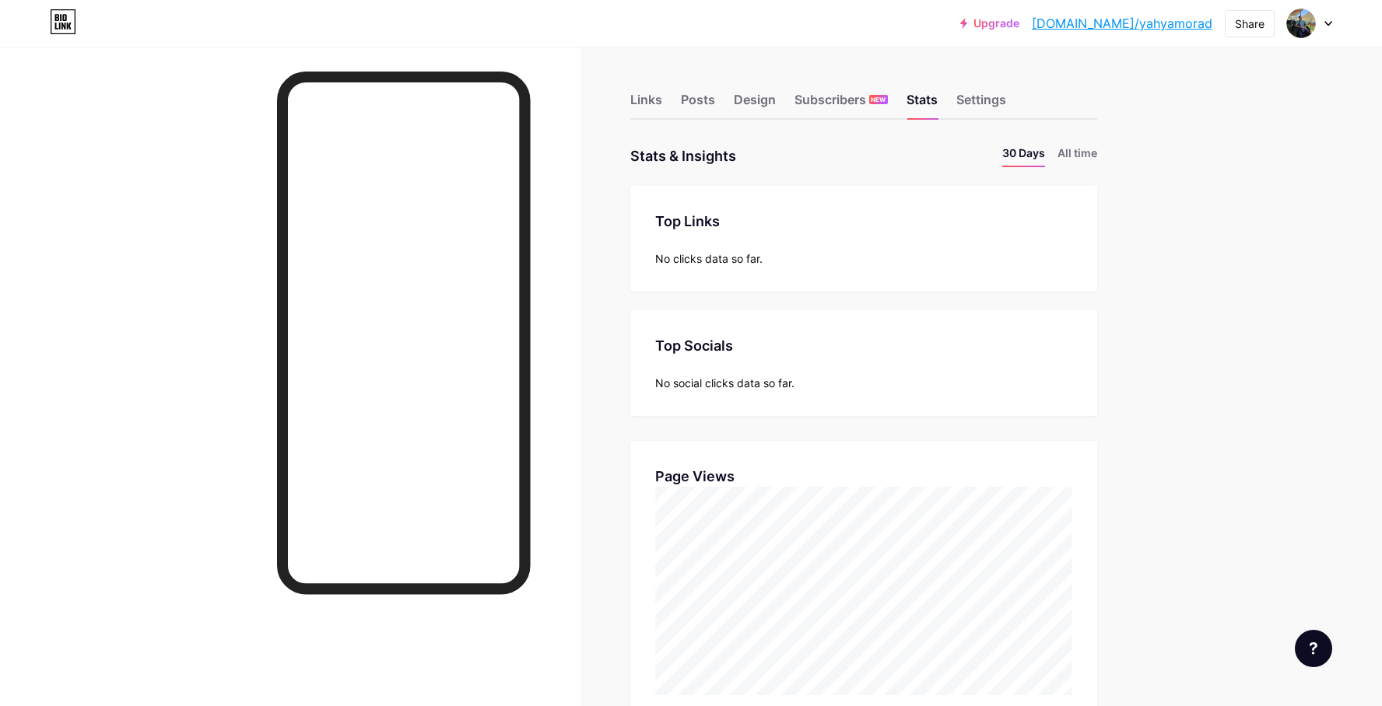
scroll to position [706, 1382]
drag, startPoint x: 1085, startPoint y: 25, endPoint x: 1209, endPoint y: 32, distance: 124.7
click at [1209, 32] on div "Upgrade [DOMAIN_NAME]/yahyam... [DOMAIN_NAME]/yahyamorad" at bounding box center [1086, 23] width 252 height 28
copy div "[DOMAIN_NAME]/yahyam... [DOMAIN_NAME]/yahyamorad"
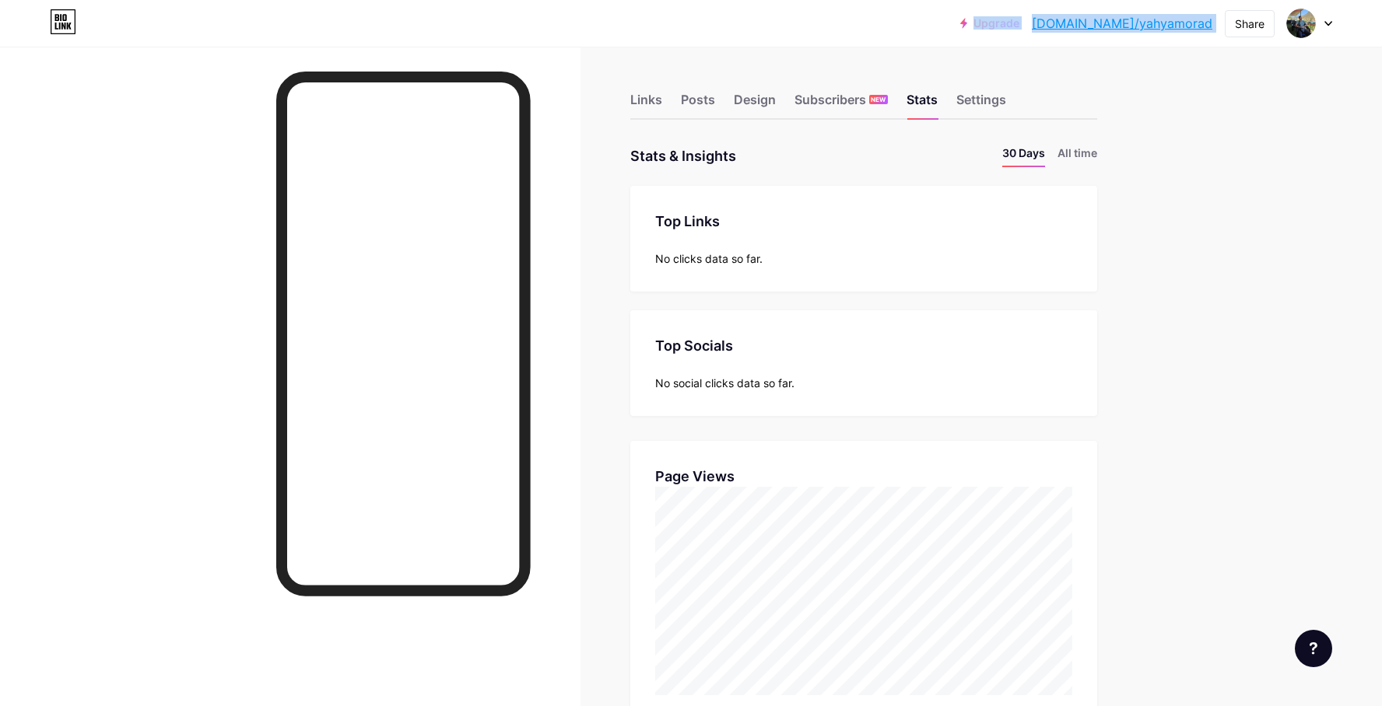
drag, startPoint x: 1024, startPoint y: 2, endPoint x: 955, endPoint y: 1, distance: 68.5
click at [0, 1] on div "Upgrade [DOMAIN_NAME]/yahyam... [DOMAIN_NAME]/yahyamorad Share Switch accounts …" at bounding box center [0, 696] width 0 height 1393
